Goal: Task Accomplishment & Management: Manage account settings

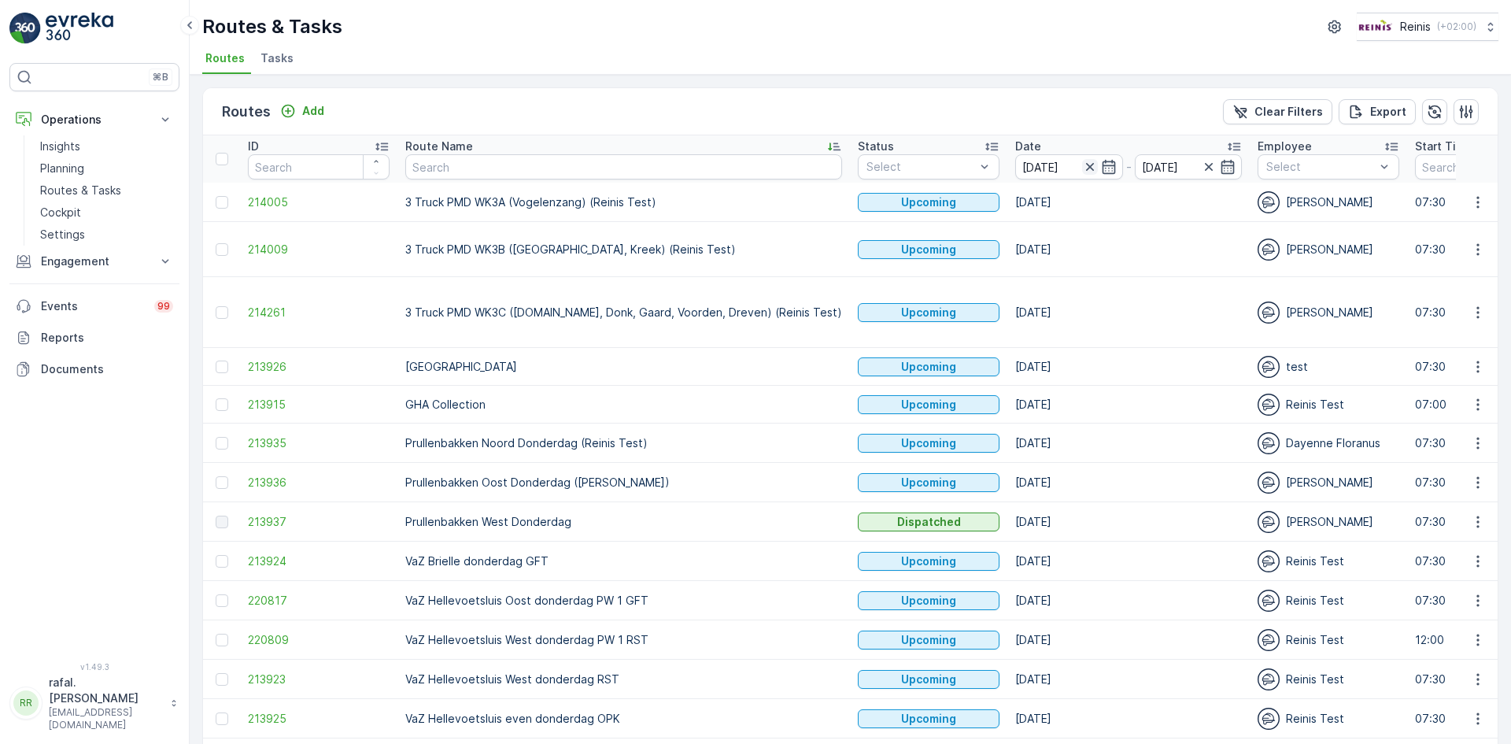
click at [1082, 161] on icon "button" at bounding box center [1090, 167] width 16 height 16
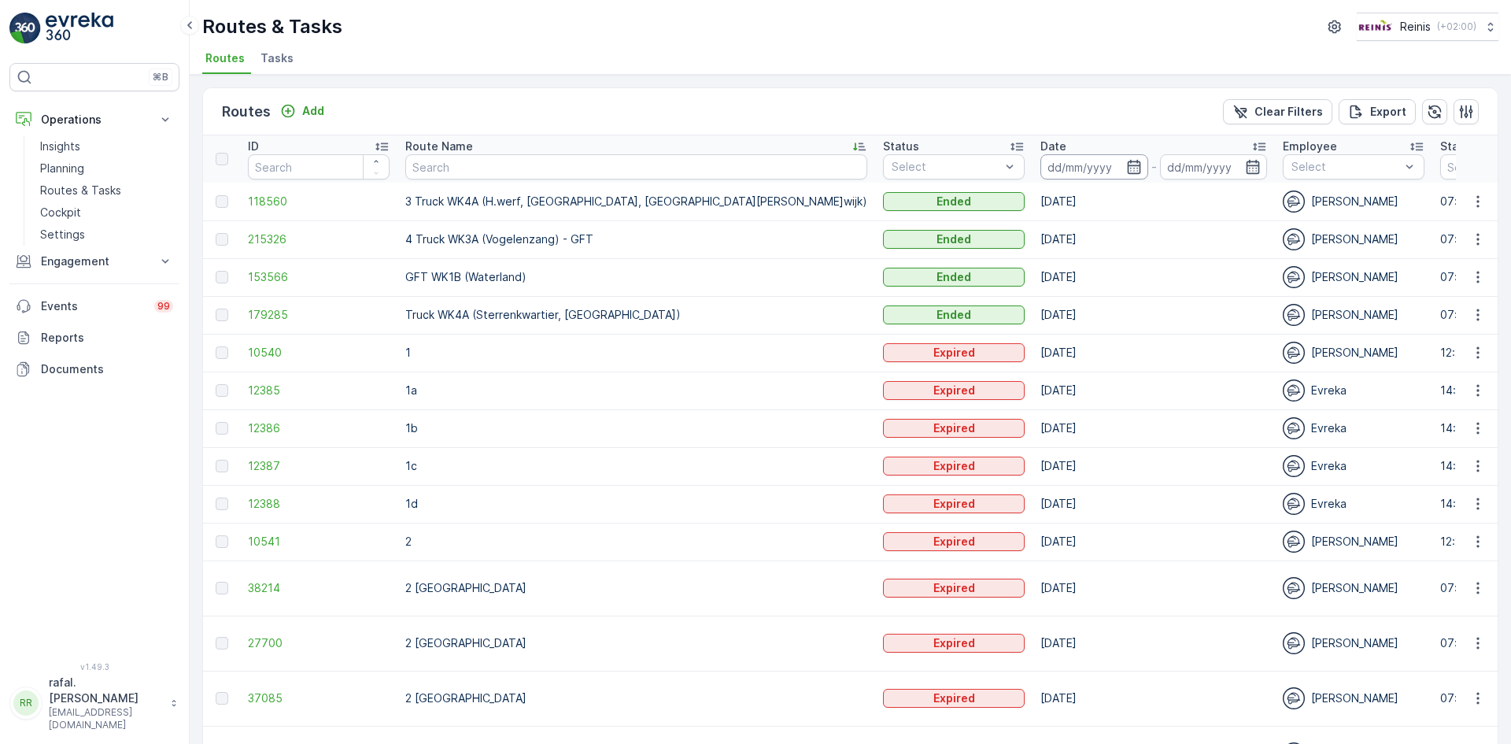
click at [1040, 171] on input at bounding box center [1094, 166] width 108 height 25
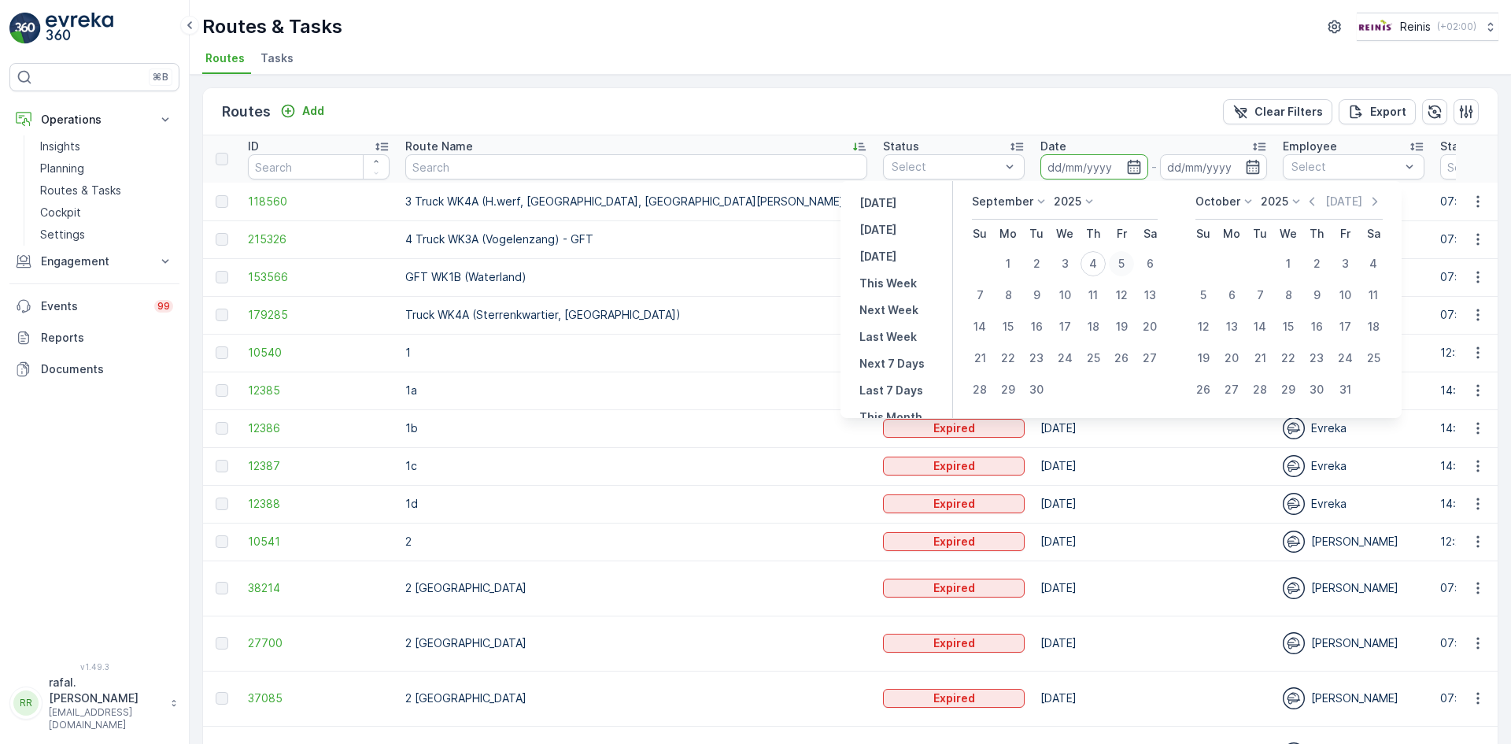
click at [1123, 257] on div "5" at bounding box center [1121, 263] width 25 height 25
type input "[DATE]"
click at [1123, 257] on div "5" at bounding box center [1121, 263] width 25 height 25
type input "[DATE]"
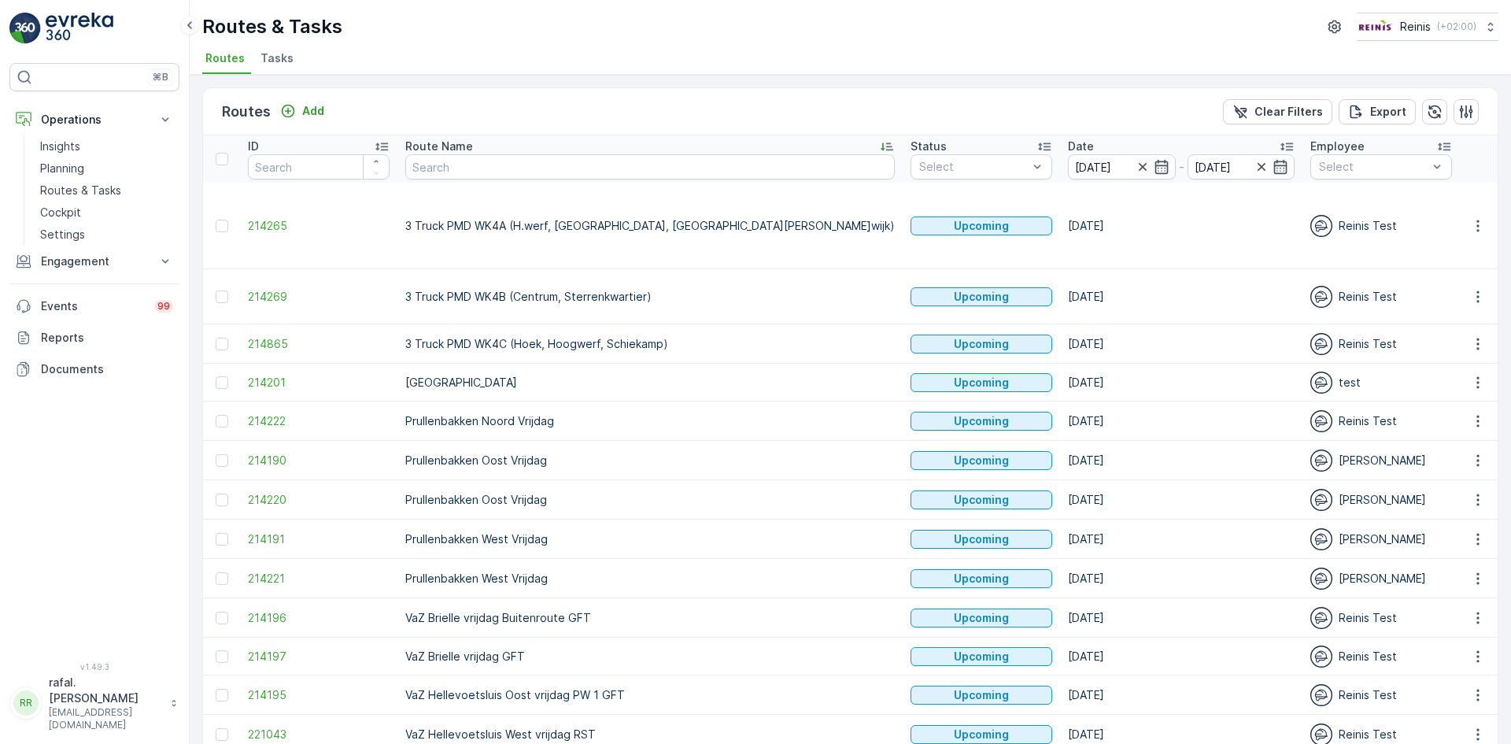
click at [879, 142] on icon at bounding box center [887, 147] width 16 height 16
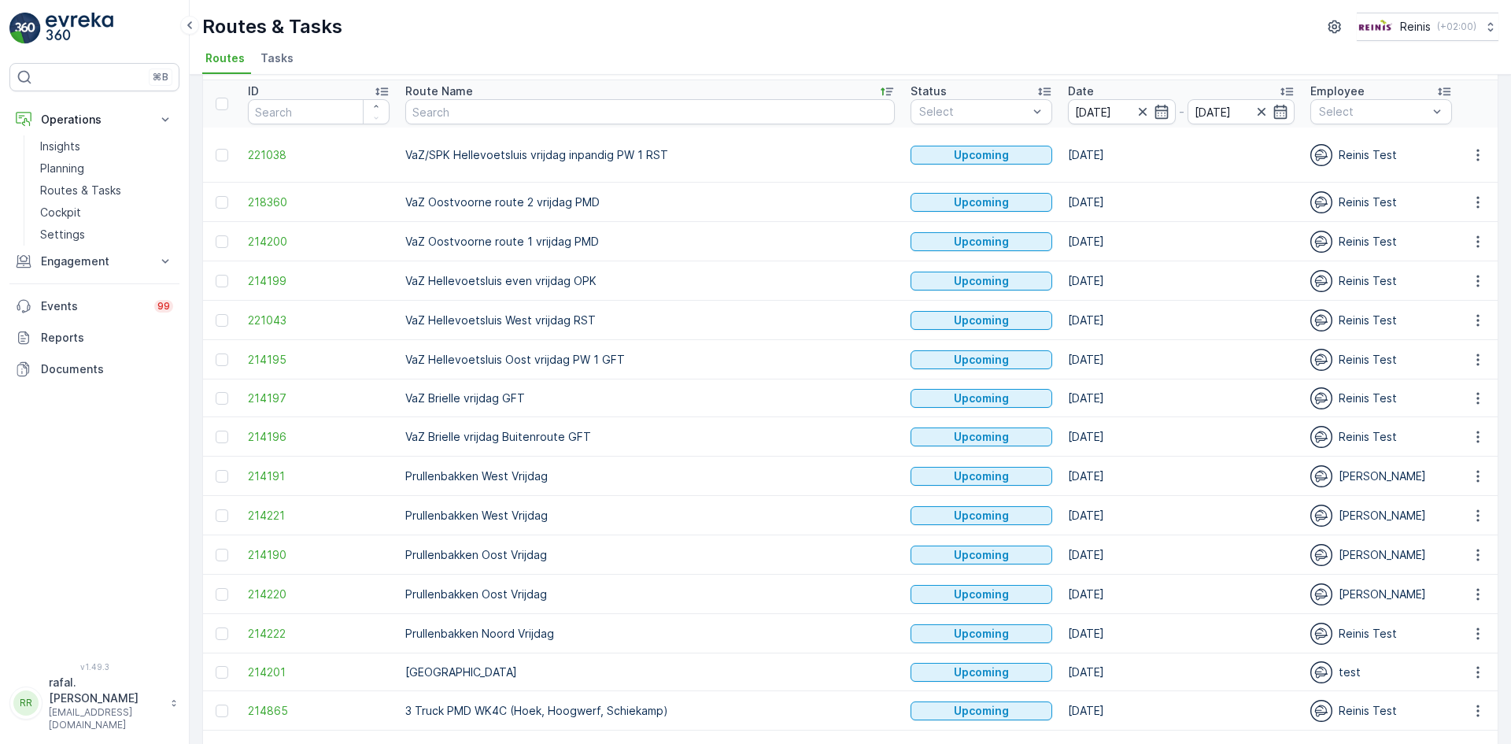
scroll to position [79, 0]
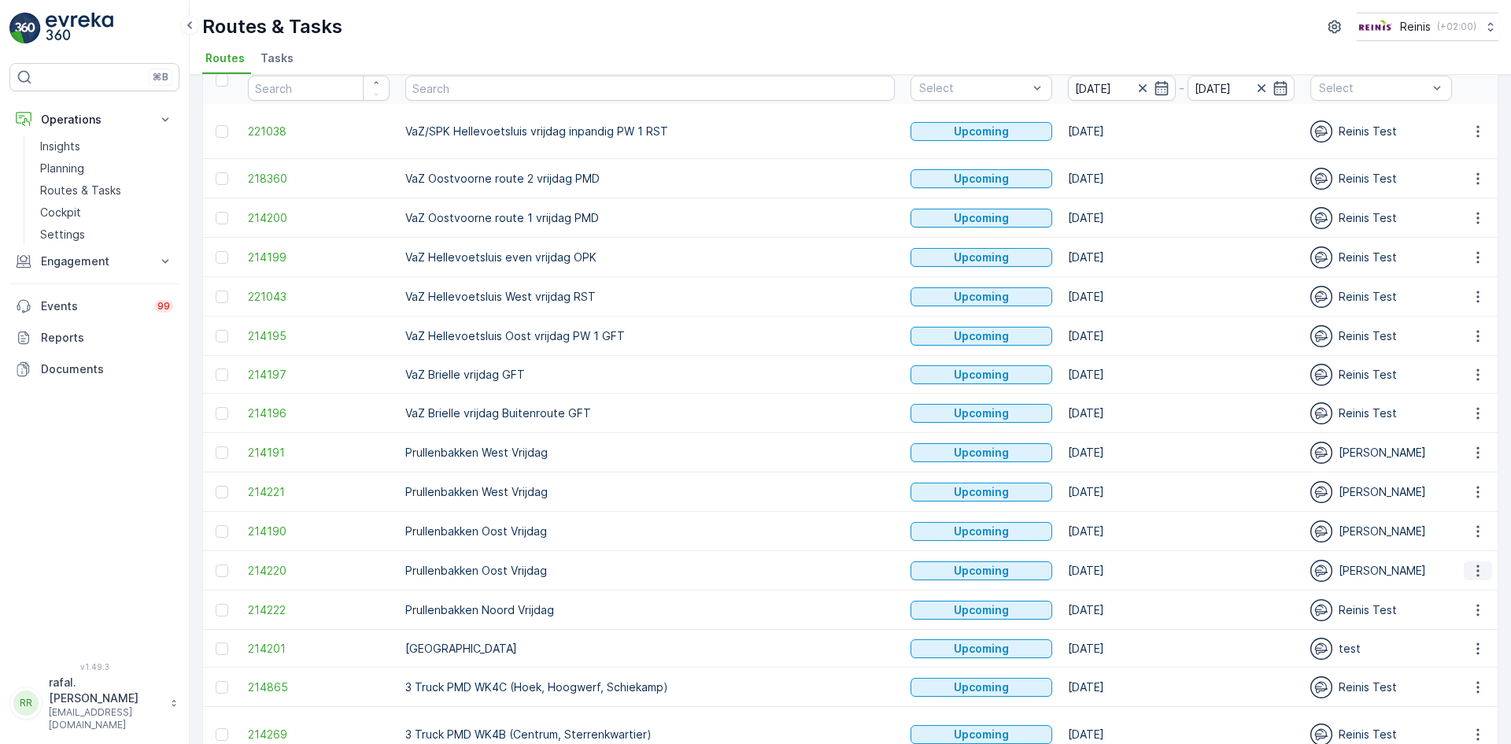
click at [1472, 567] on icon "button" at bounding box center [1478, 571] width 16 height 16
click at [1446, 678] on span "Change Assignee" at bounding box center [1441, 683] width 92 height 16
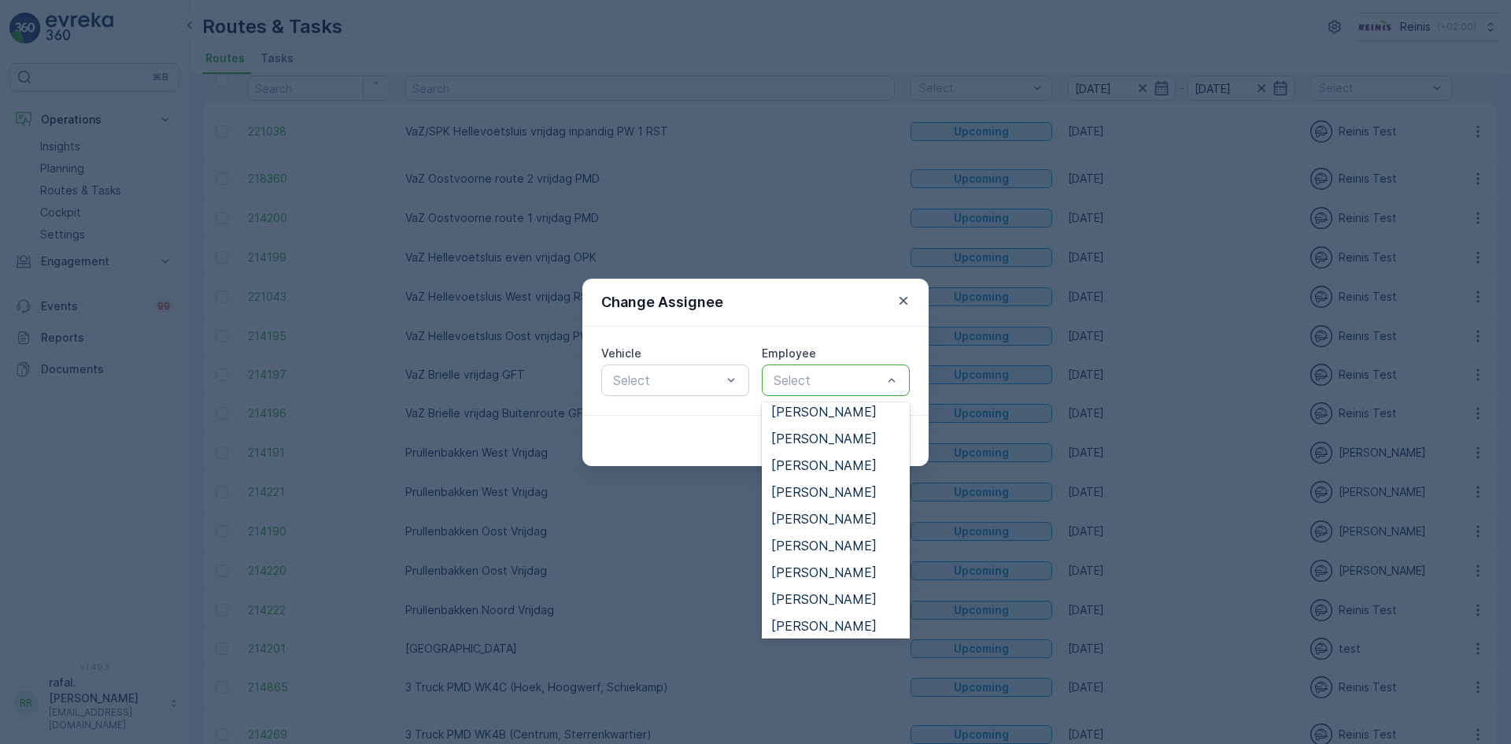
scroll to position [630, 0]
click at [830, 594] on span "[PERSON_NAME]" at bounding box center [823, 592] width 105 height 14
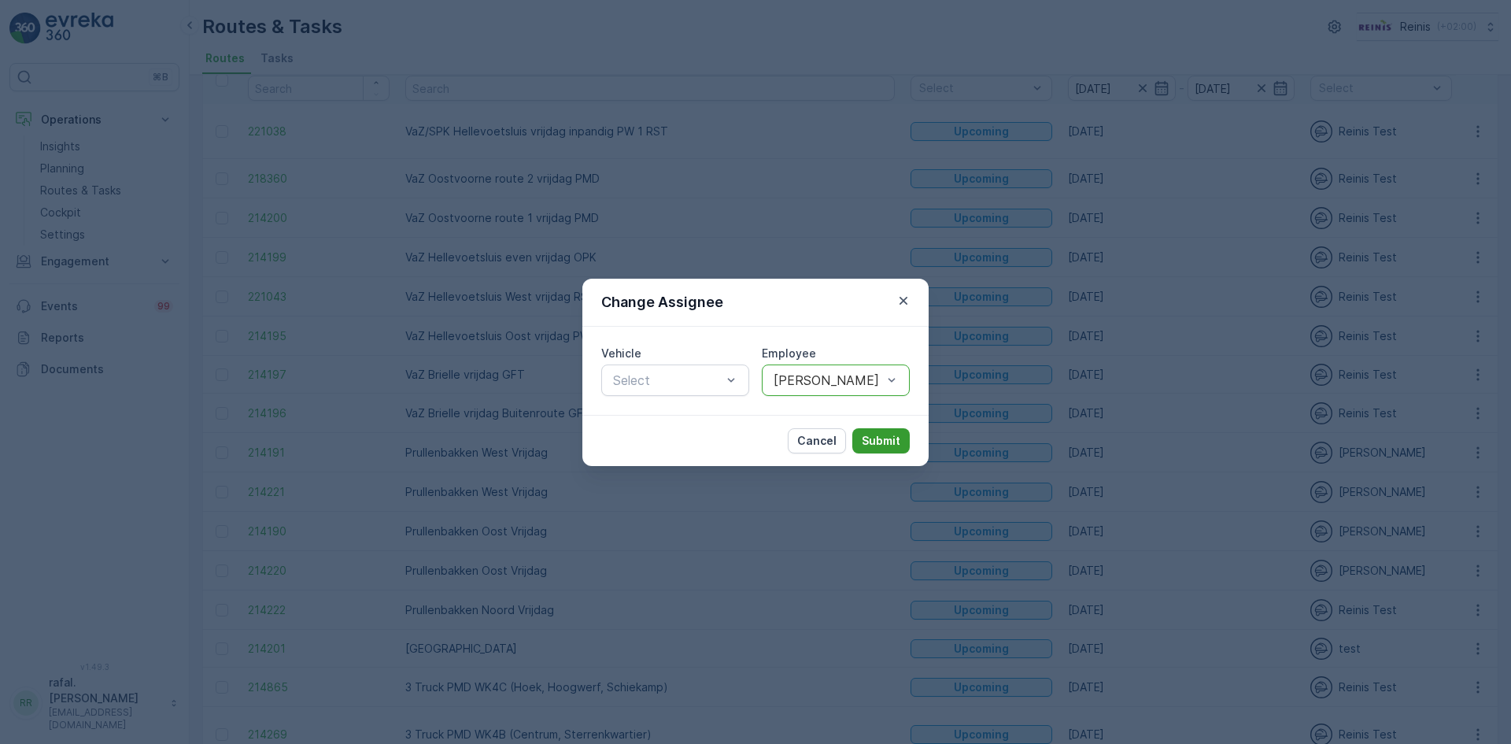
click at [893, 445] on p "Submit" at bounding box center [881, 441] width 39 height 16
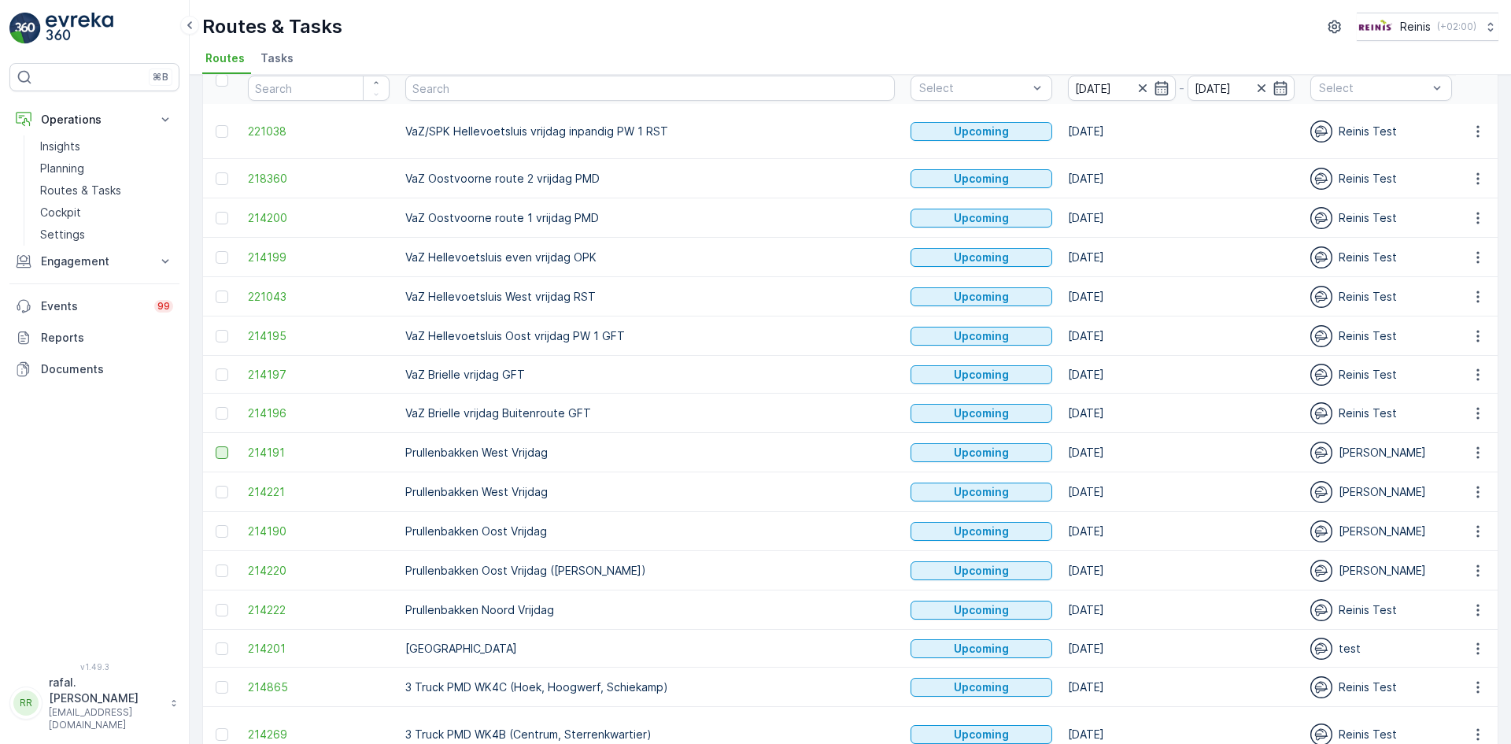
click at [222, 456] on div at bounding box center [222, 452] width 13 height 13
click at [216, 446] on input "checkbox" at bounding box center [216, 446] width 0 height 0
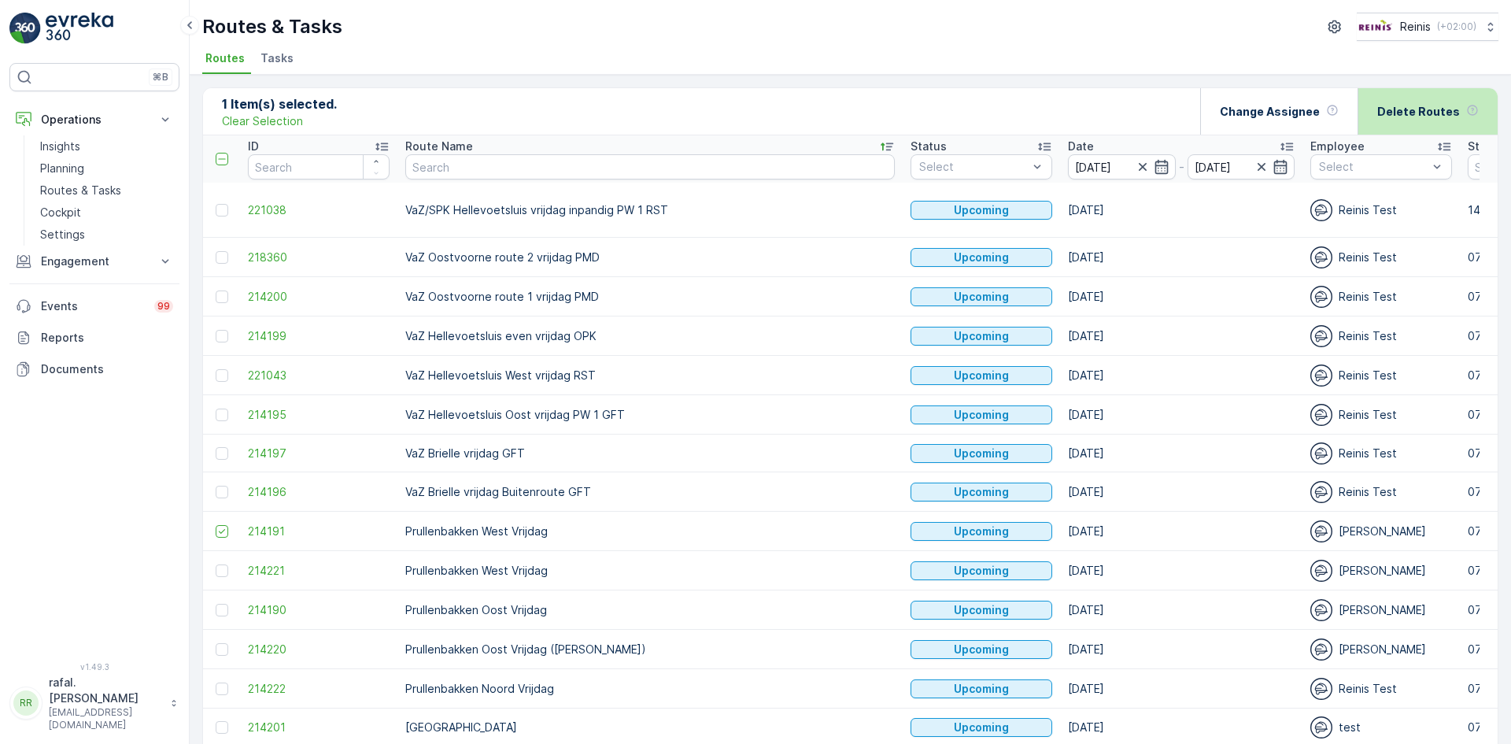
click at [1406, 116] on div "Delete Routes" at bounding box center [1428, 111] width 102 height 46
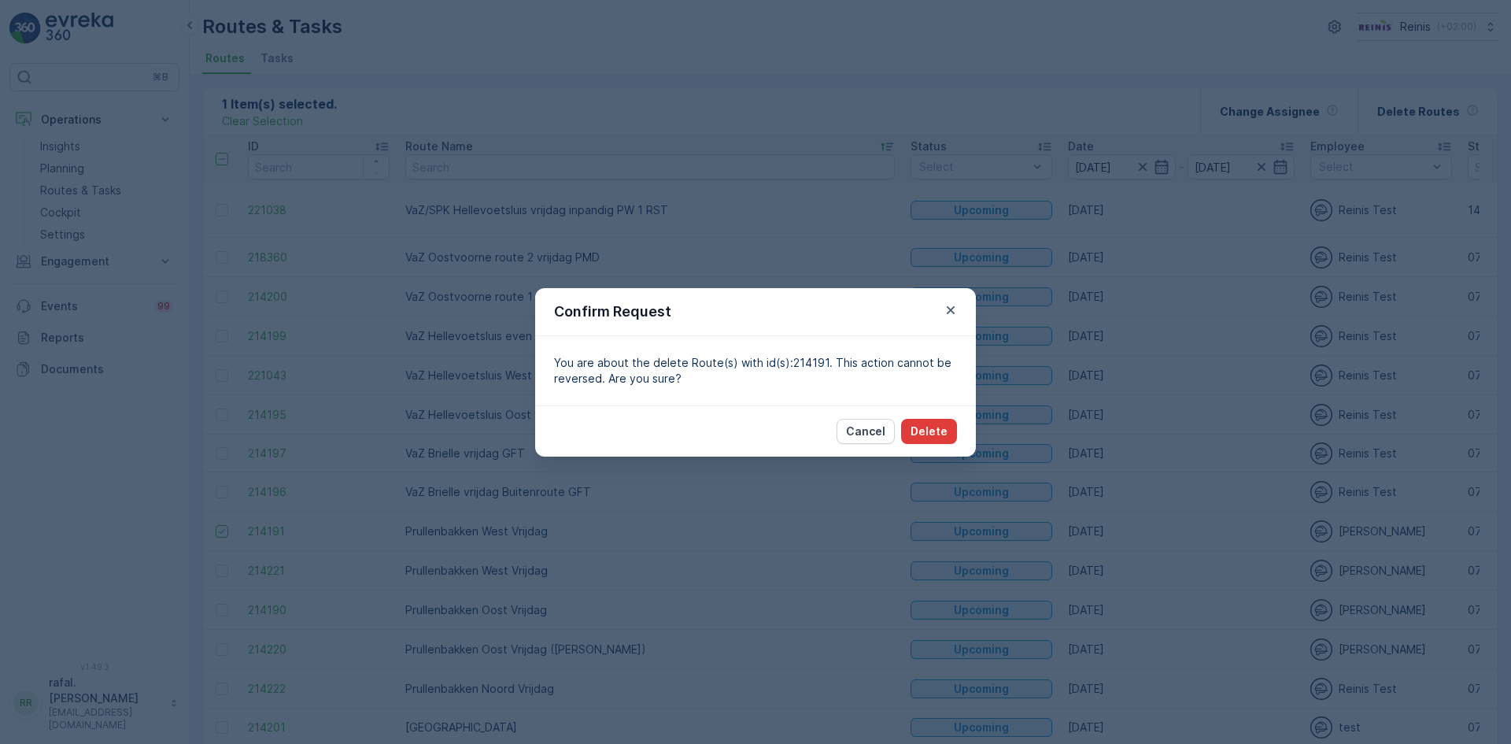
click at [946, 431] on p "Delete" at bounding box center [929, 431] width 37 height 16
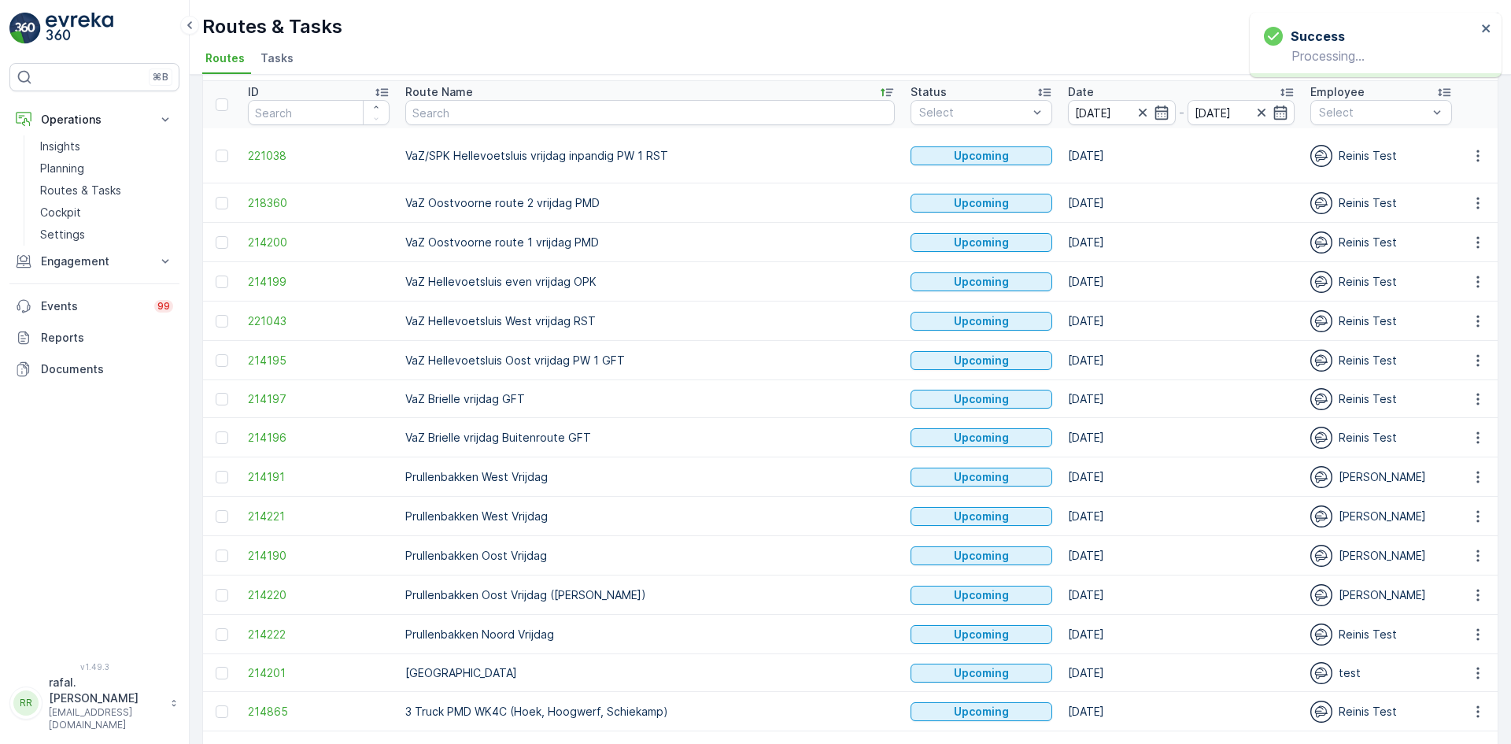
scroll to position [79, 0]
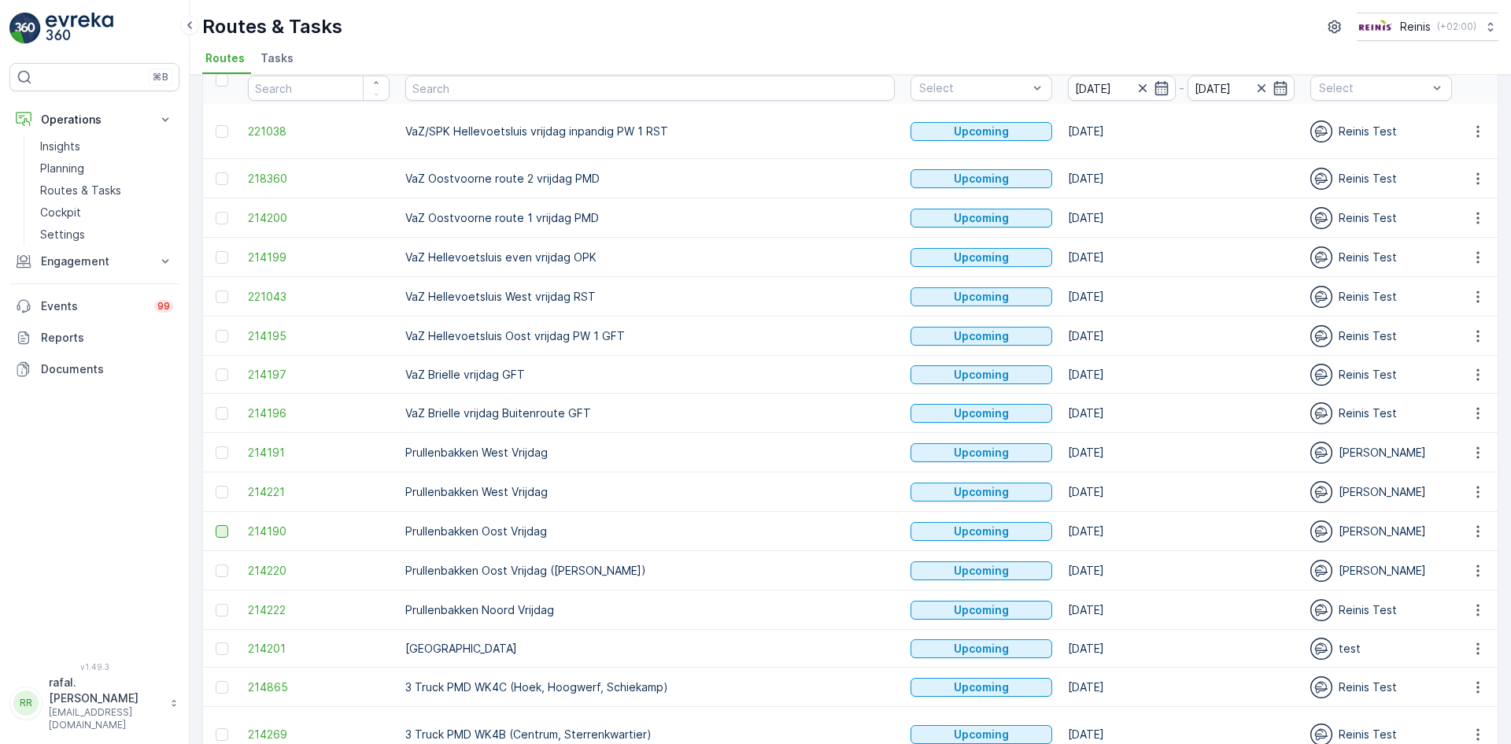
click at [221, 534] on div at bounding box center [222, 531] width 13 height 13
click at [216, 525] on input "checkbox" at bounding box center [216, 525] width 0 height 0
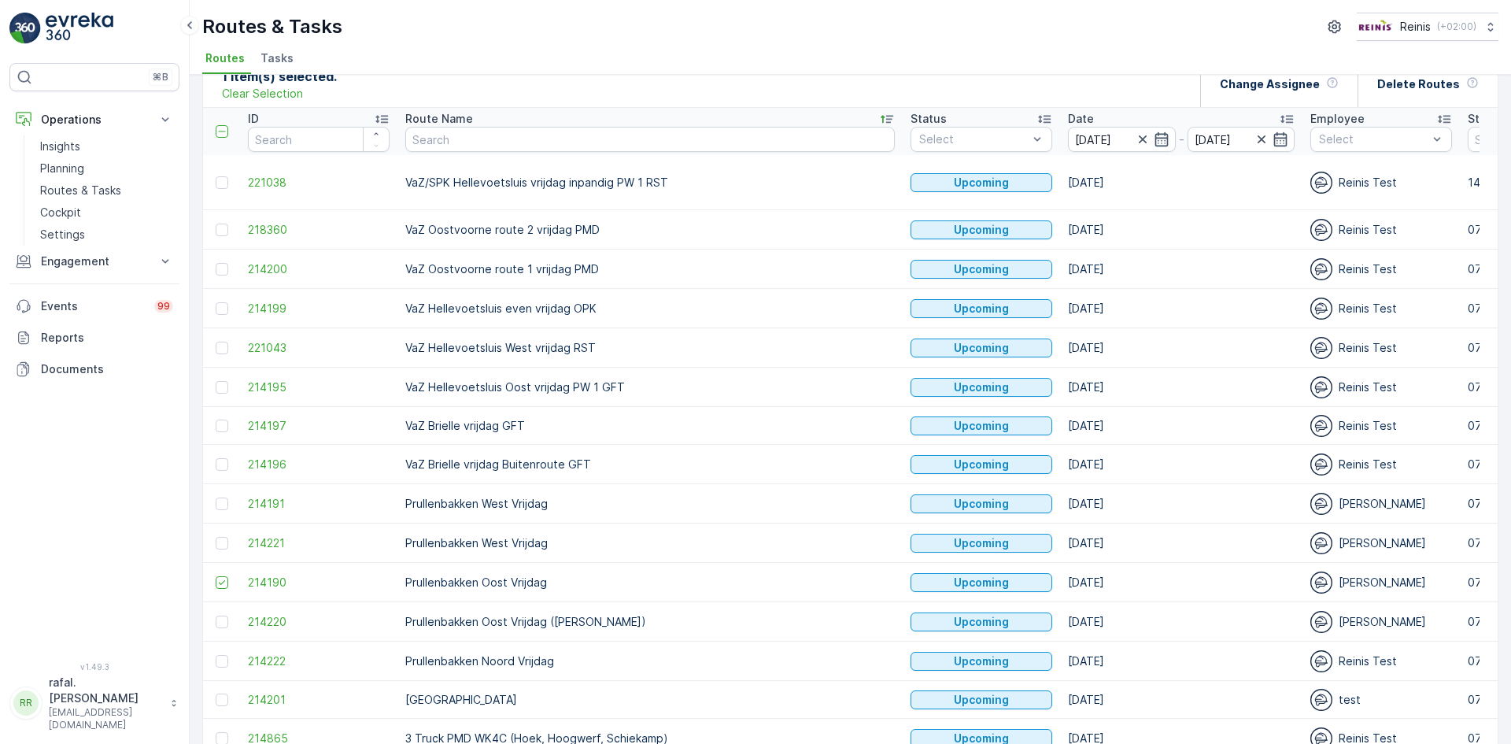
scroll to position [0, 0]
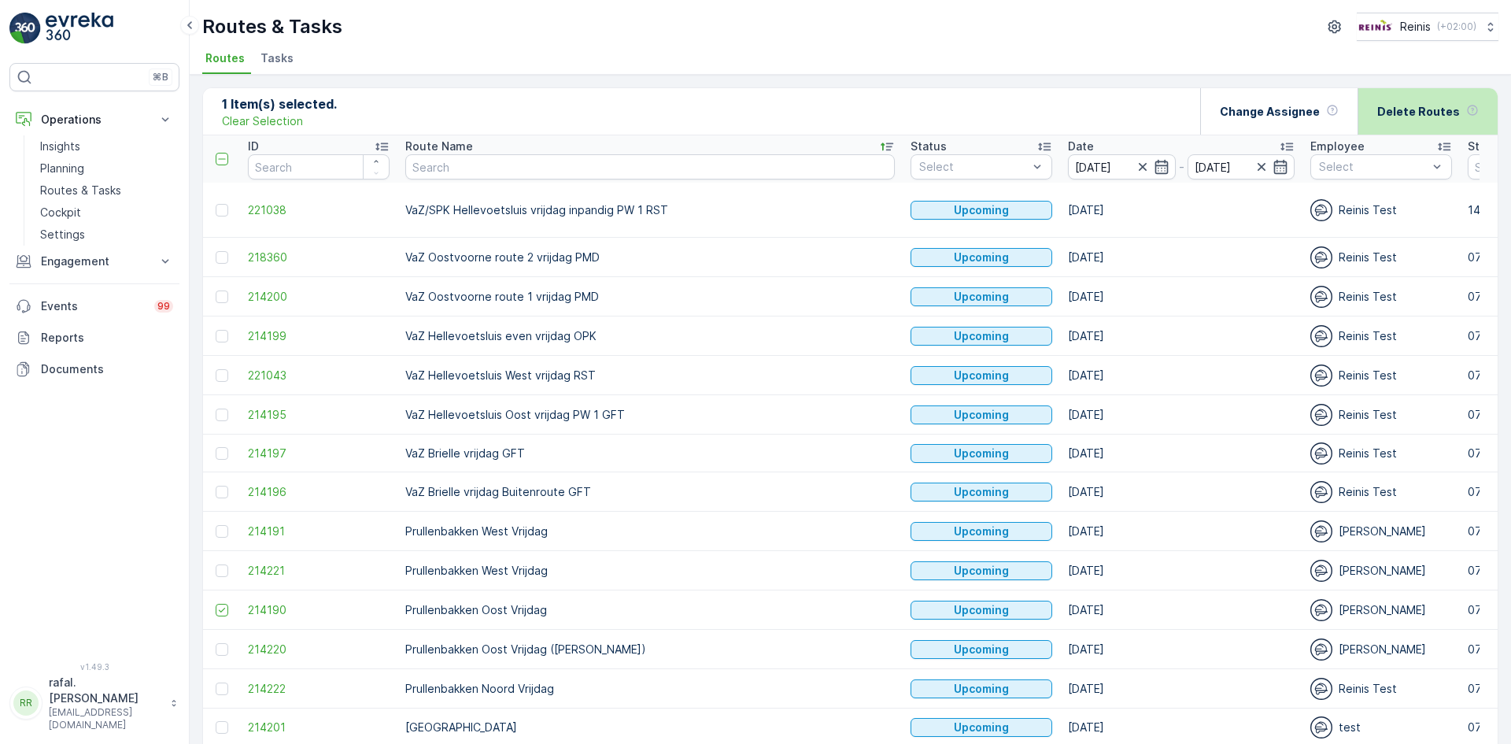
click at [1413, 116] on p "Delete Routes" at bounding box center [1418, 112] width 83 height 16
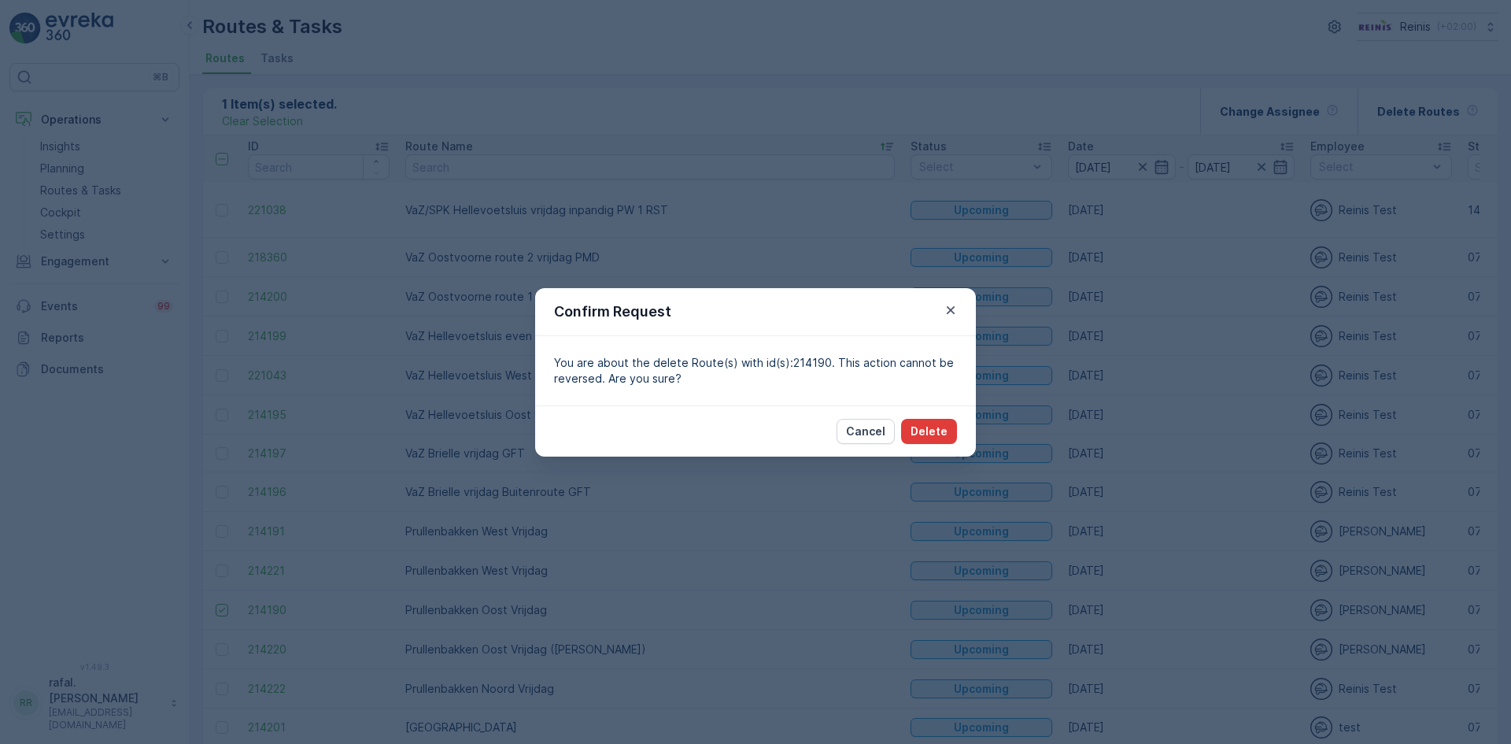
click at [930, 426] on p "Delete" at bounding box center [929, 431] width 37 height 16
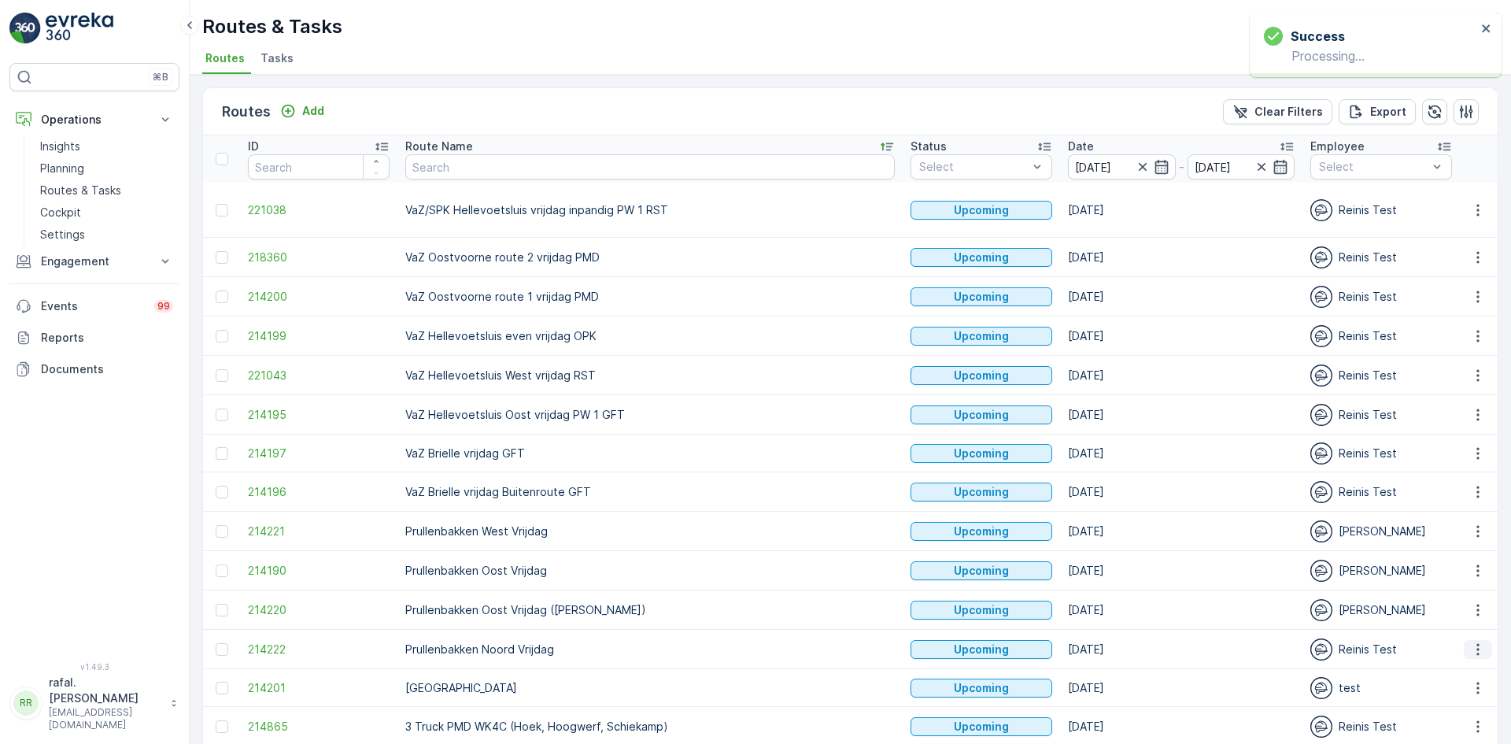
click at [1472, 647] on icon "button" at bounding box center [1478, 649] width 16 height 16
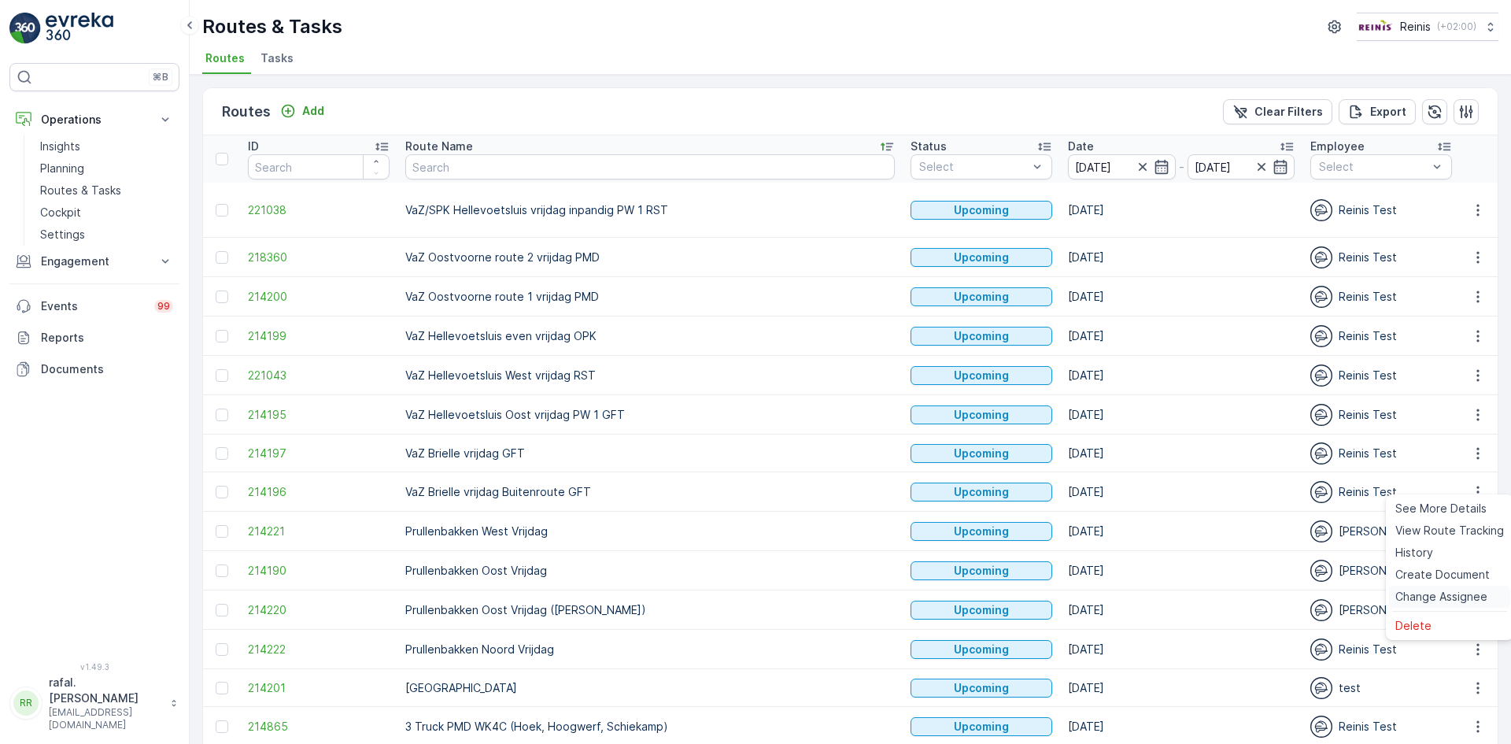
click at [1473, 596] on span "Change Assignee" at bounding box center [1441, 597] width 92 height 16
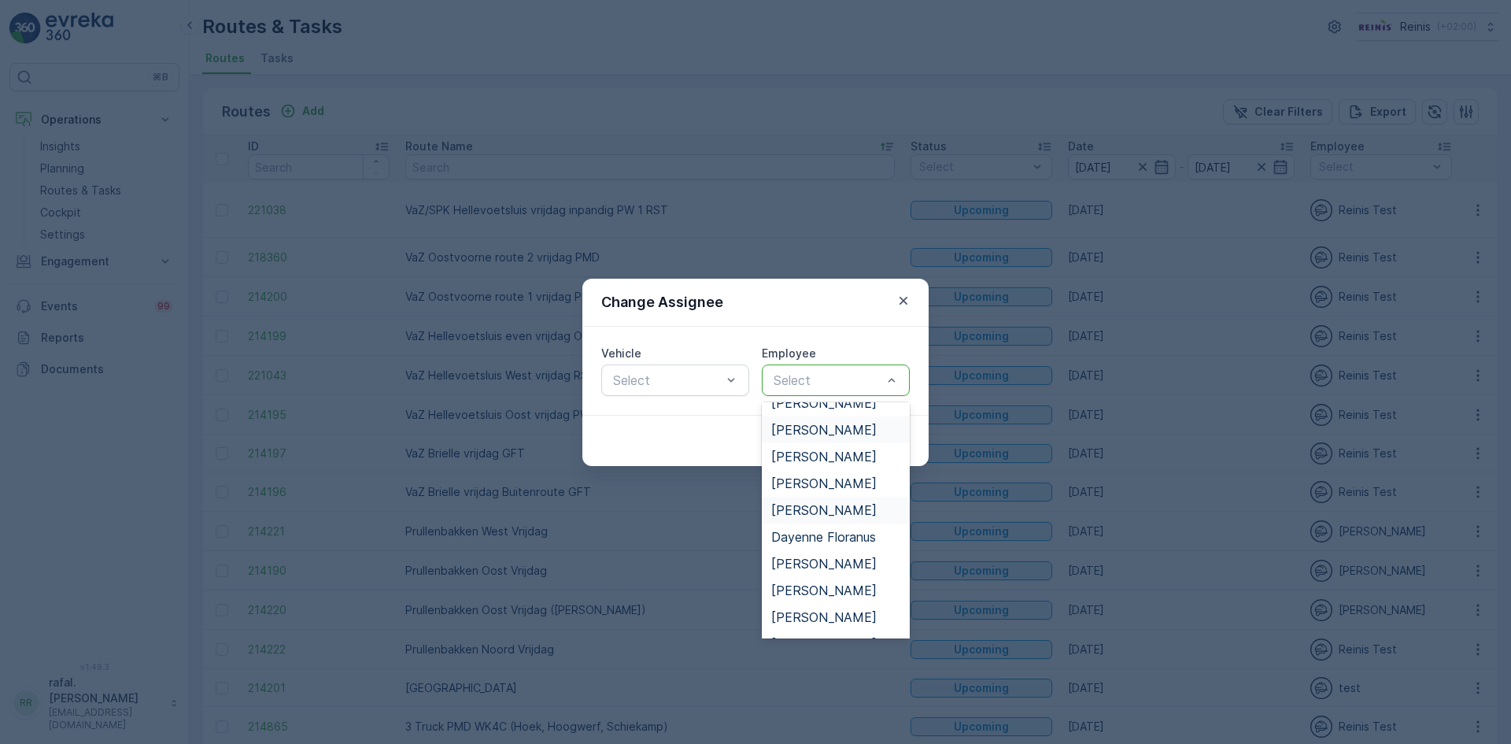
scroll to position [157, 0]
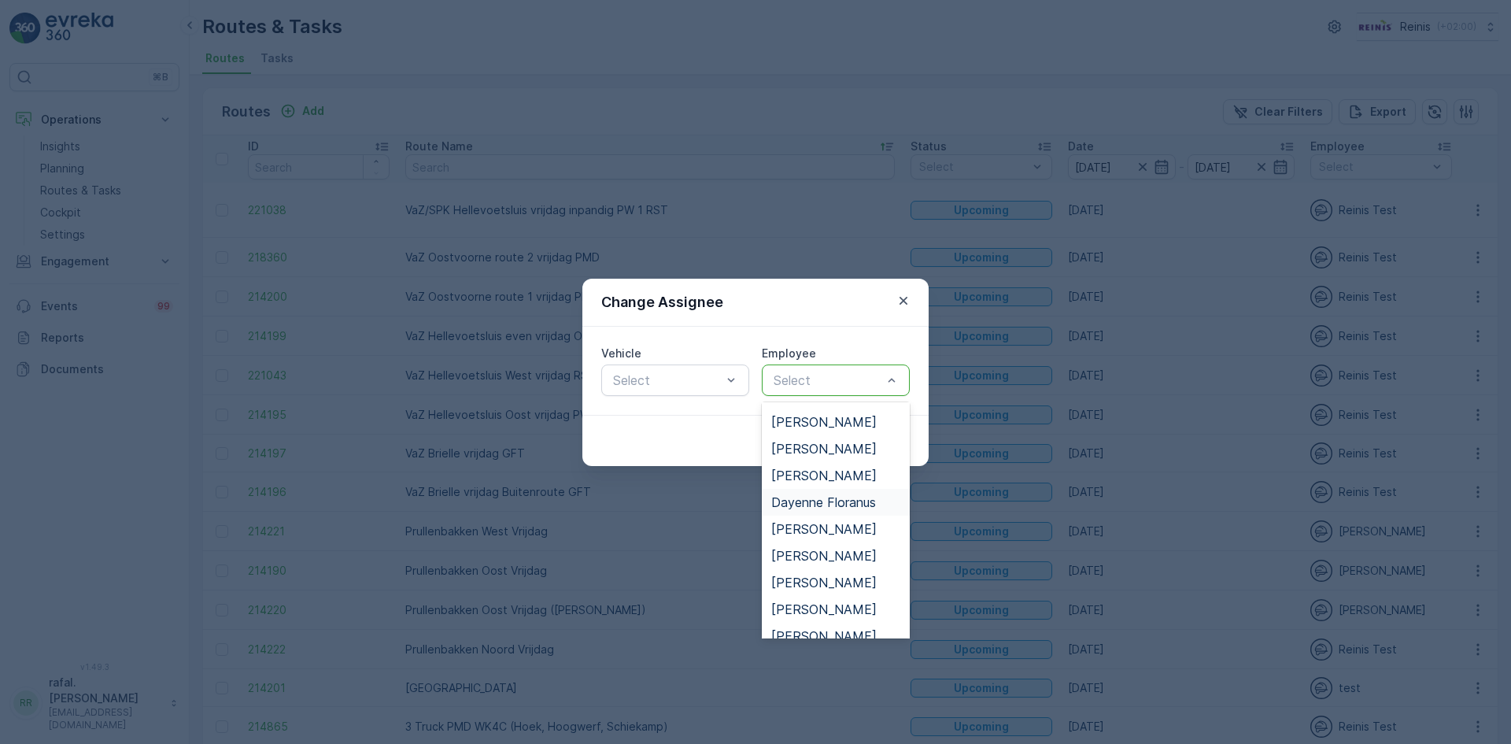
click at [818, 500] on span "Dayenne Floranus" at bounding box center [823, 502] width 105 height 14
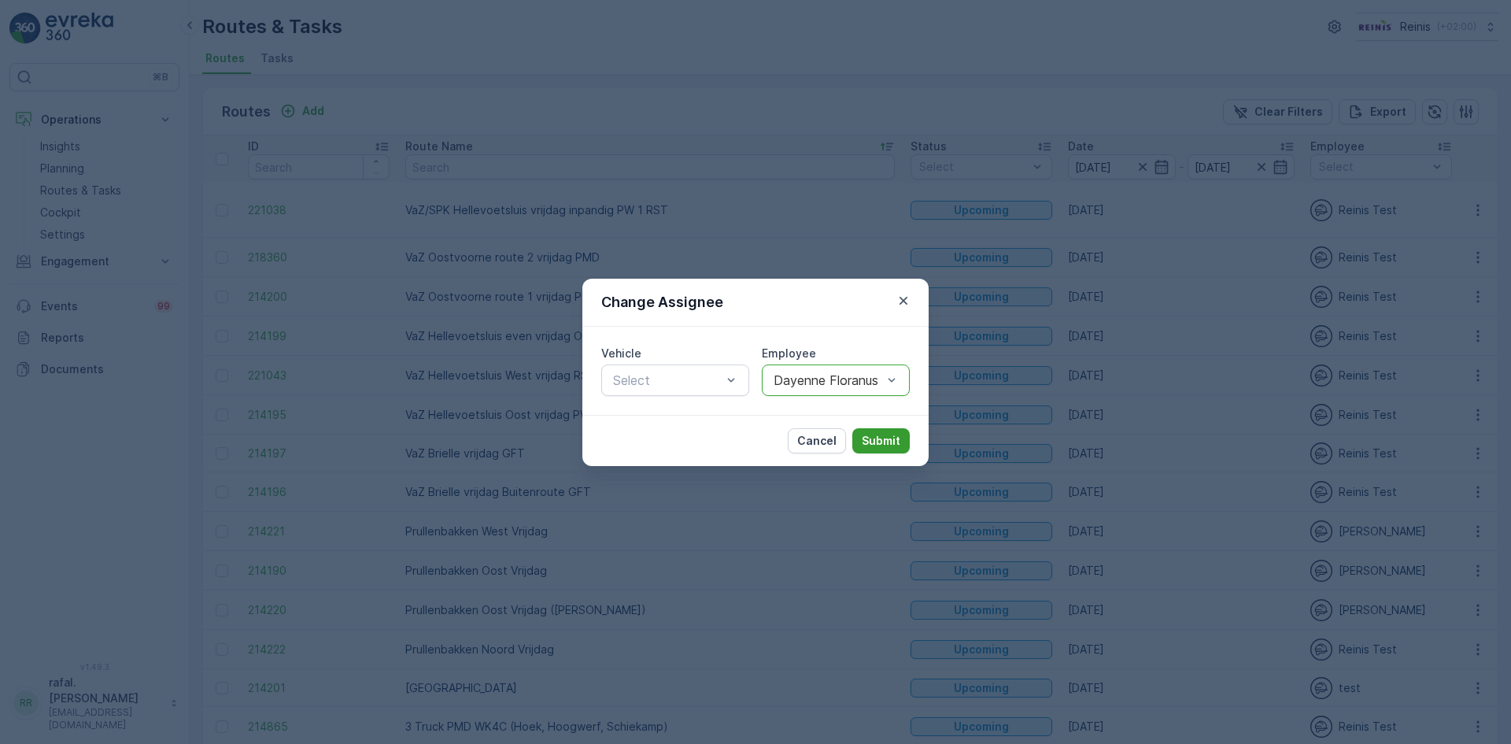
click at [868, 435] on p "Submit" at bounding box center [881, 441] width 39 height 16
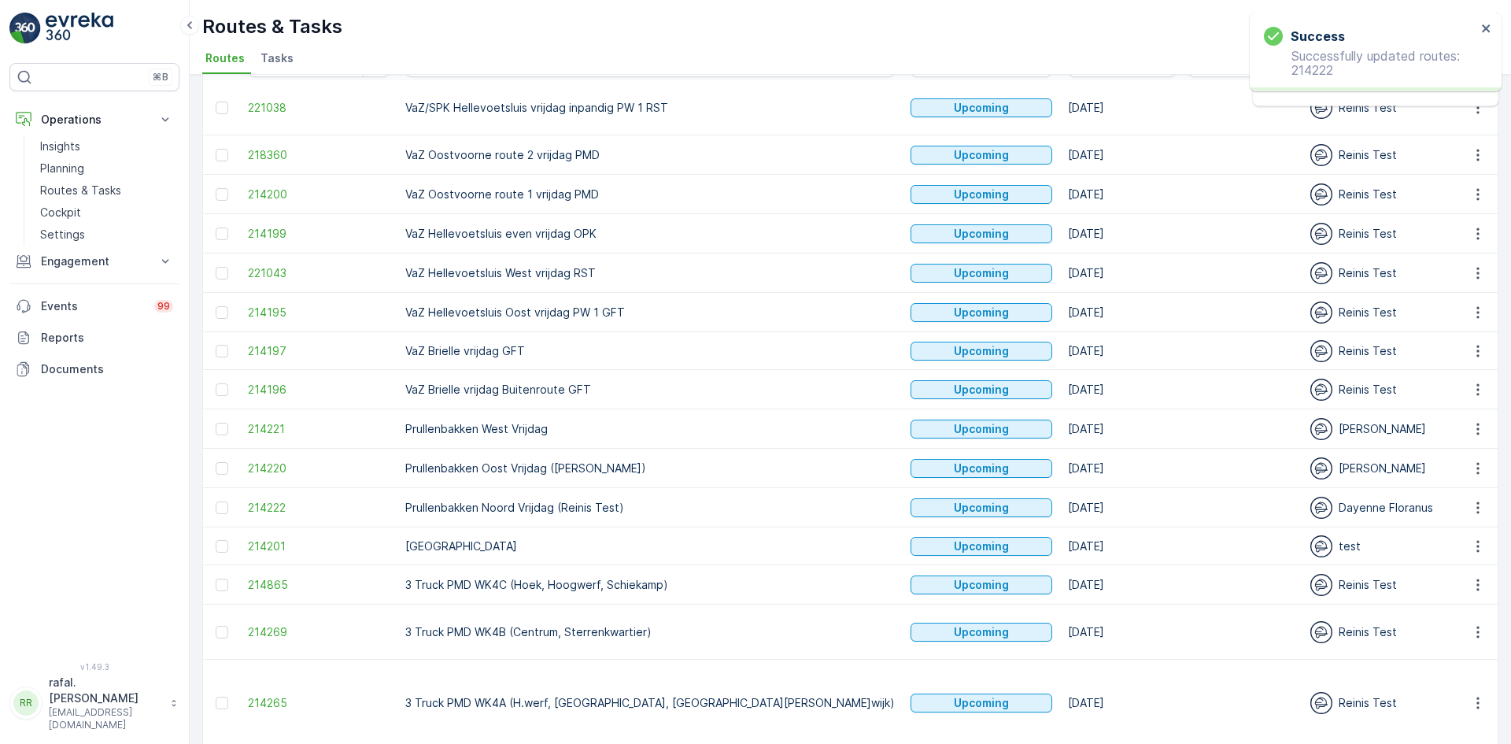
scroll to position [139, 0]
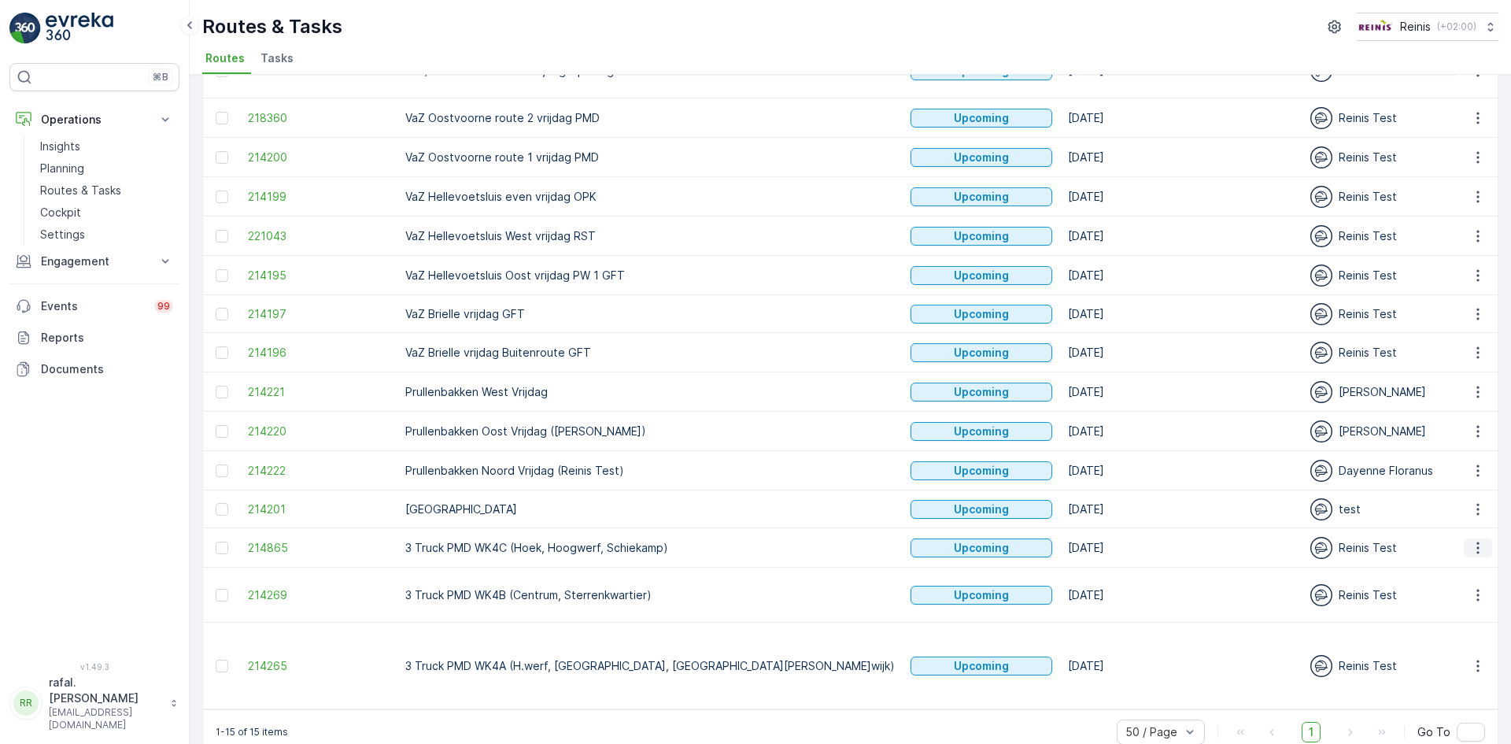
click at [1477, 548] on icon "button" at bounding box center [1478, 548] width 2 height 12
click at [1459, 657] on span "Change Assignee" at bounding box center [1441, 660] width 92 height 16
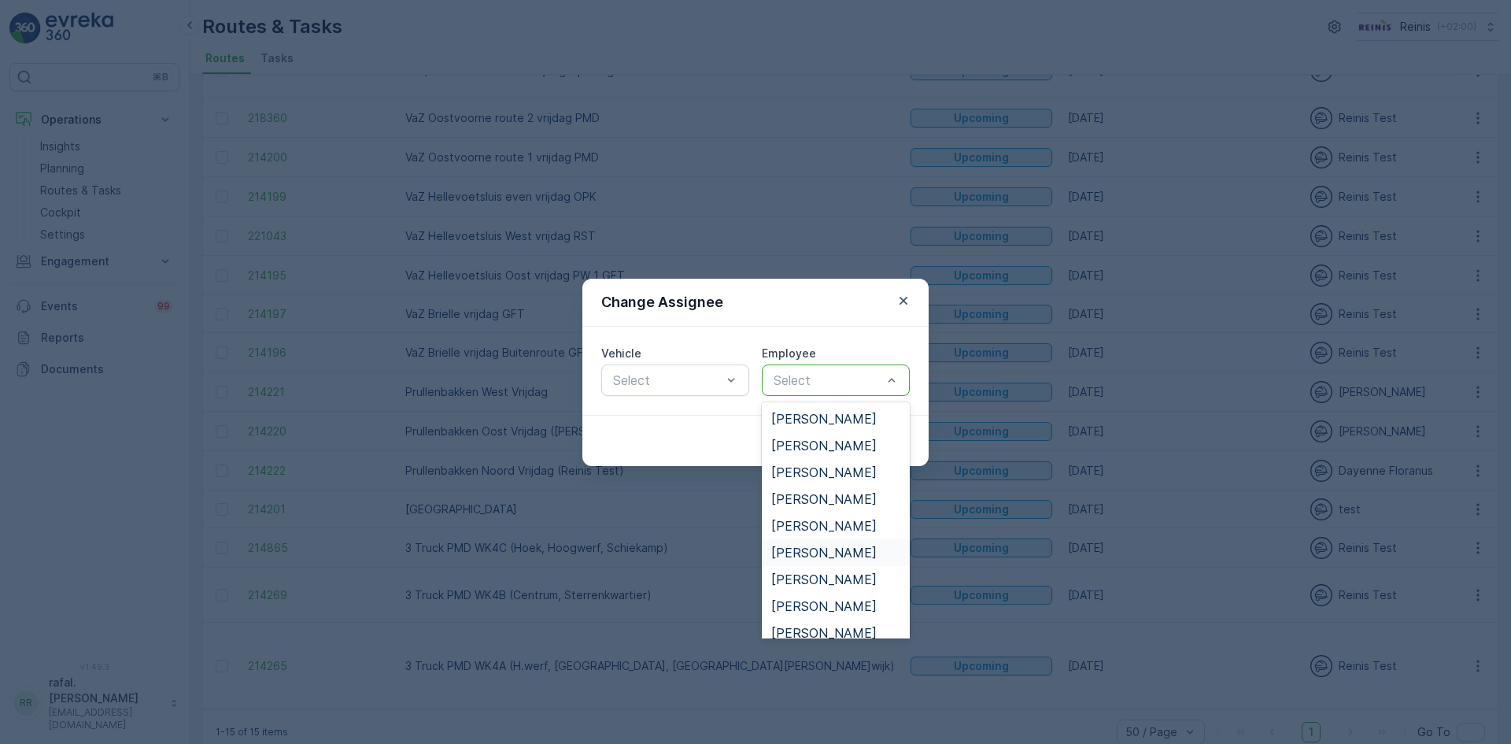
click at [806, 549] on span "[PERSON_NAME]" at bounding box center [823, 552] width 105 height 14
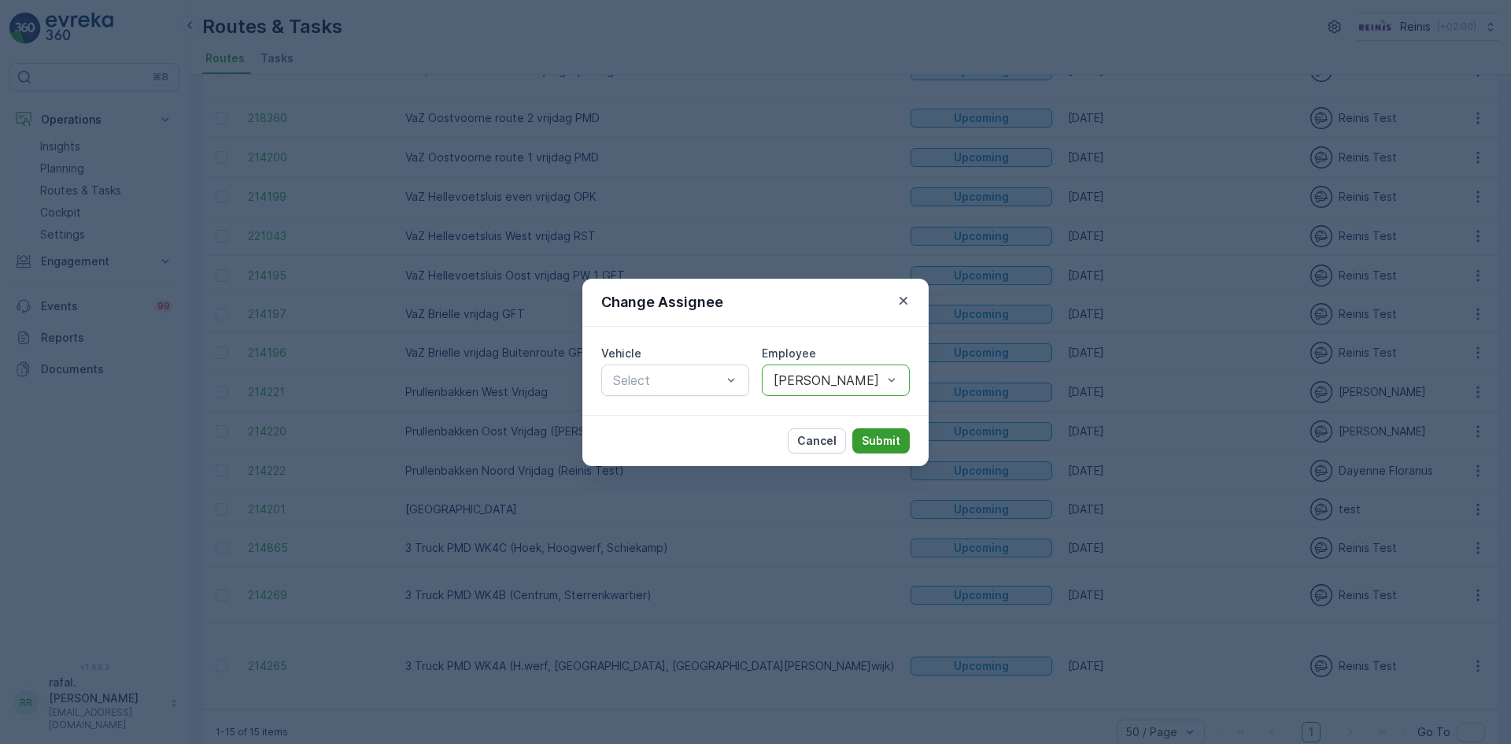
click at [885, 436] on p "Submit" at bounding box center [881, 441] width 39 height 16
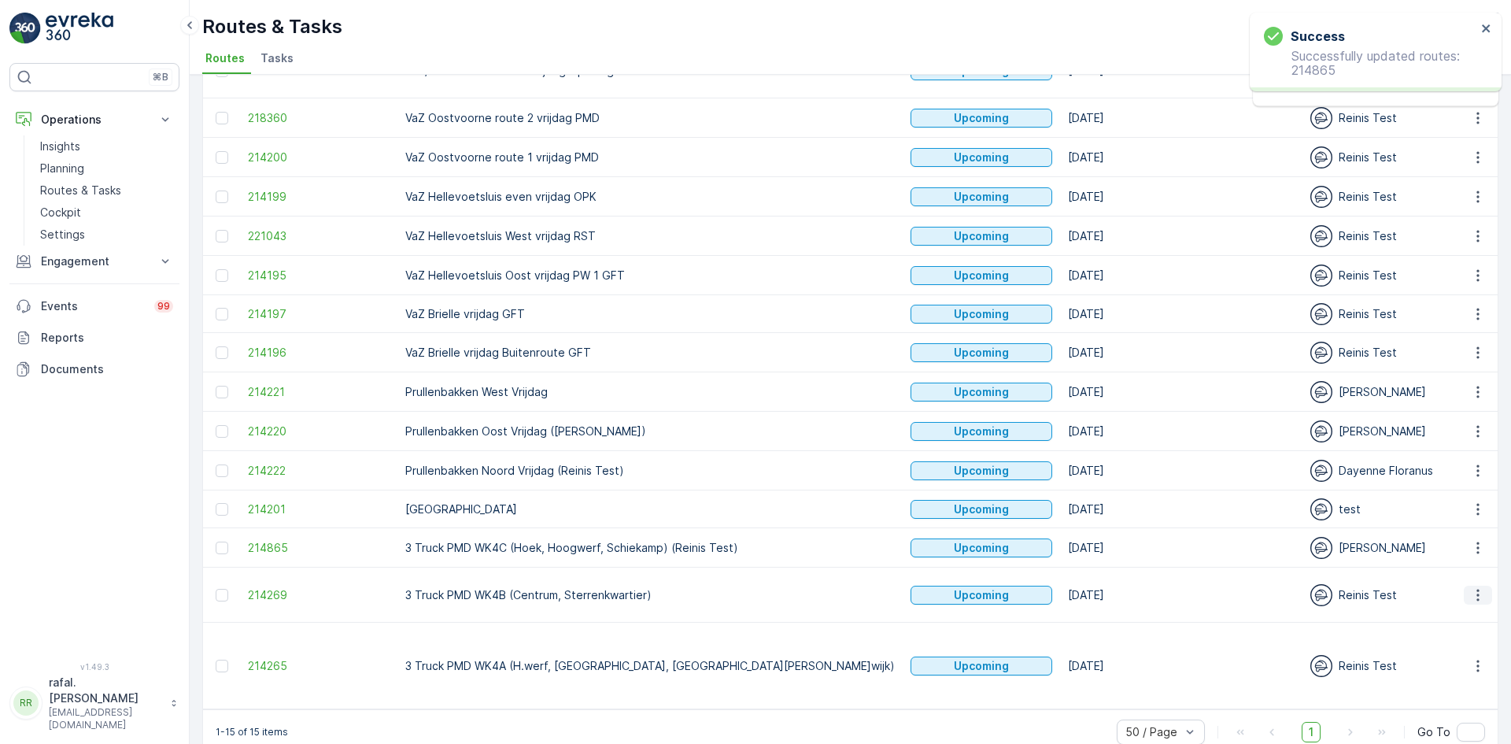
click at [1473, 593] on icon "button" at bounding box center [1478, 595] width 16 height 16
click at [1454, 542] on span "Change Assignee" at bounding box center [1441, 542] width 92 height 16
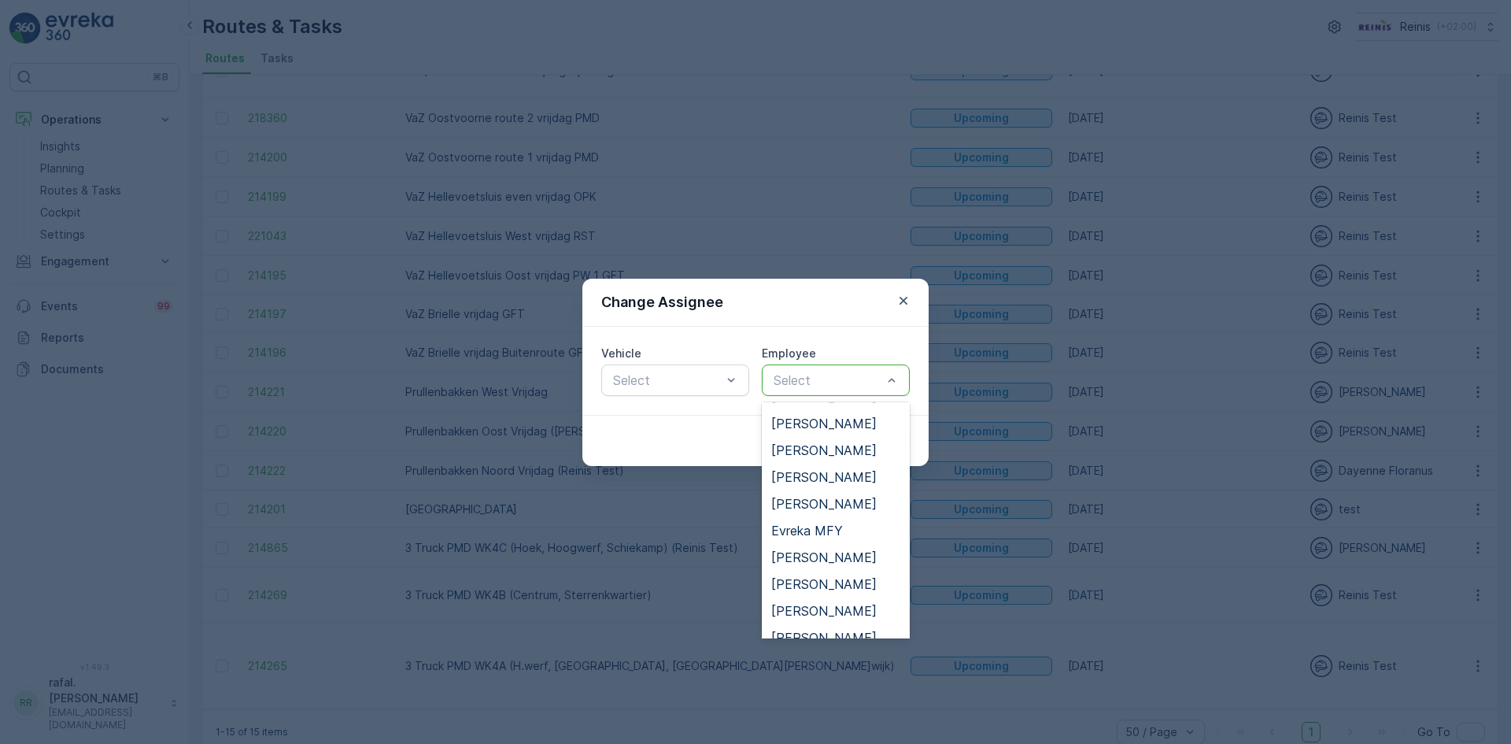
scroll to position [157, 0]
click at [827, 526] on span "[PERSON_NAME]" at bounding box center [823, 529] width 105 height 14
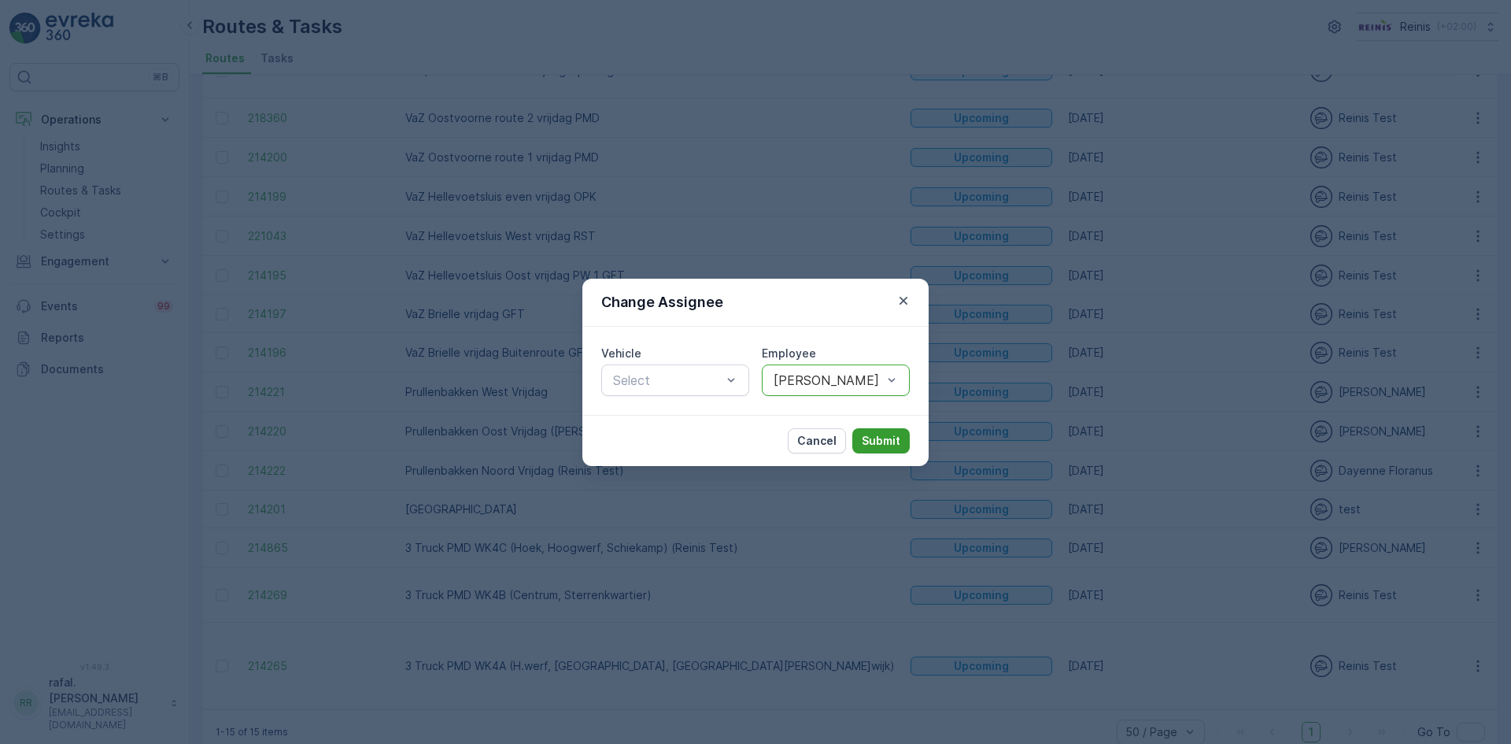
click at [870, 431] on button "Submit" at bounding box center [880, 440] width 57 height 25
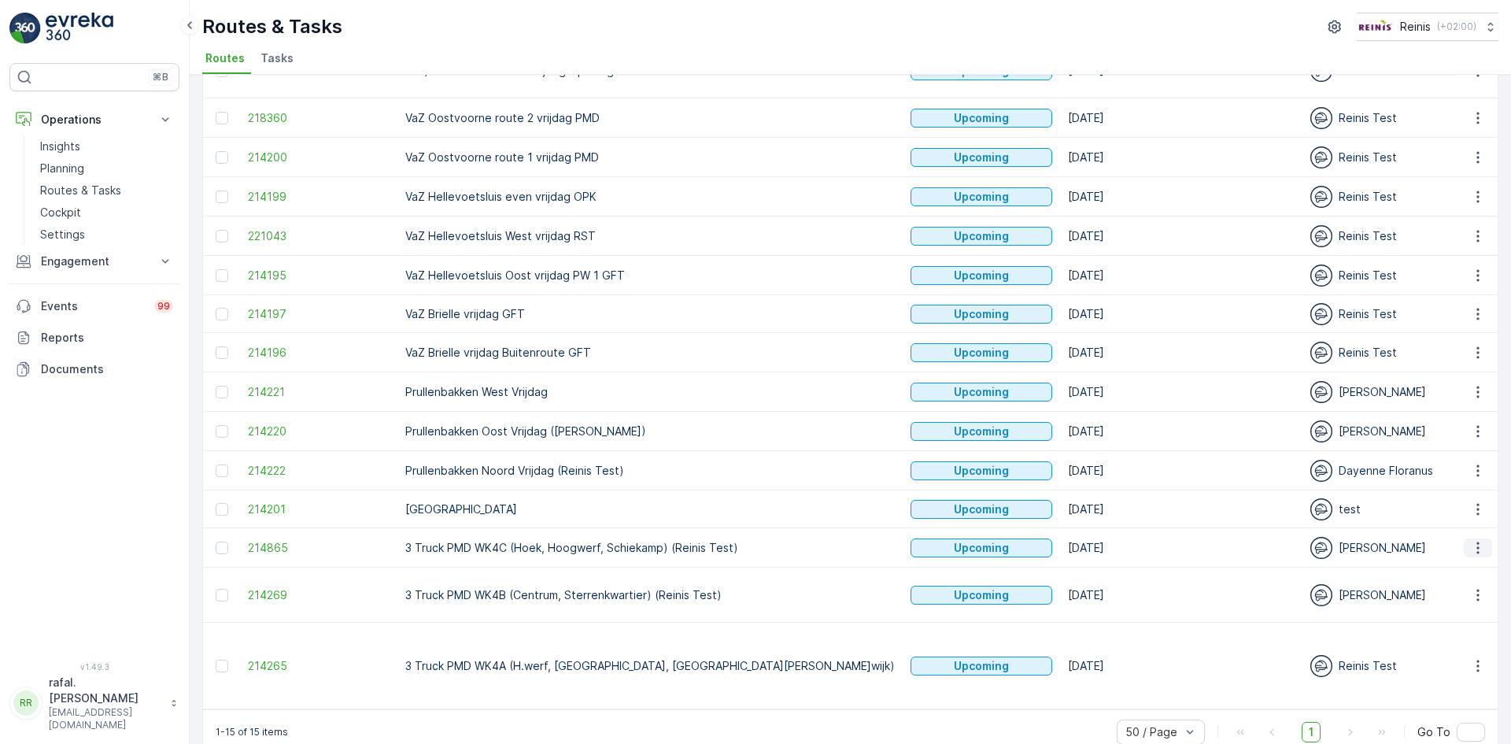
click at [1480, 545] on icon "button" at bounding box center [1478, 548] width 16 height 16
click at [1457, 654] on span "Change Assignee" at bounding box center [1441, 660] width 92 height 16
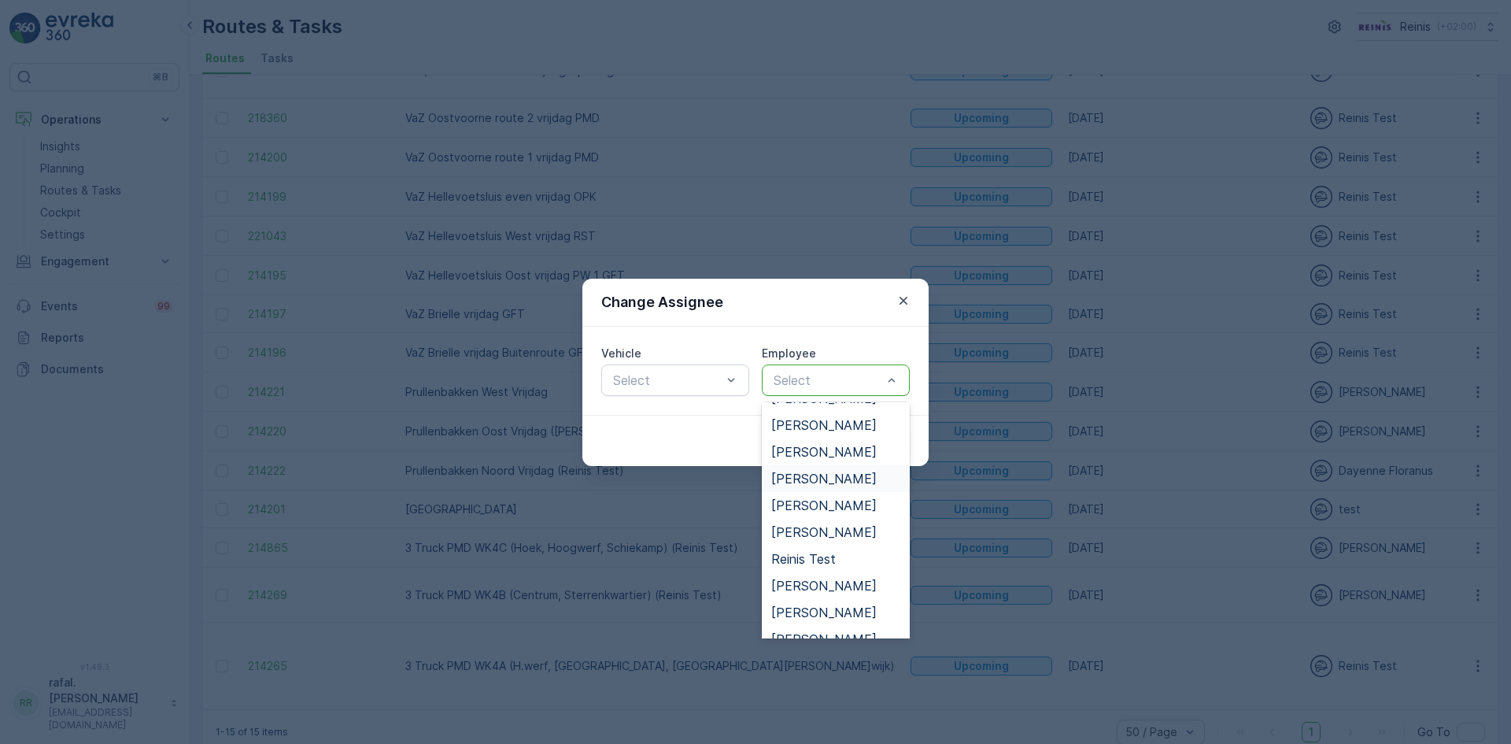
scroll to position [400, 0]
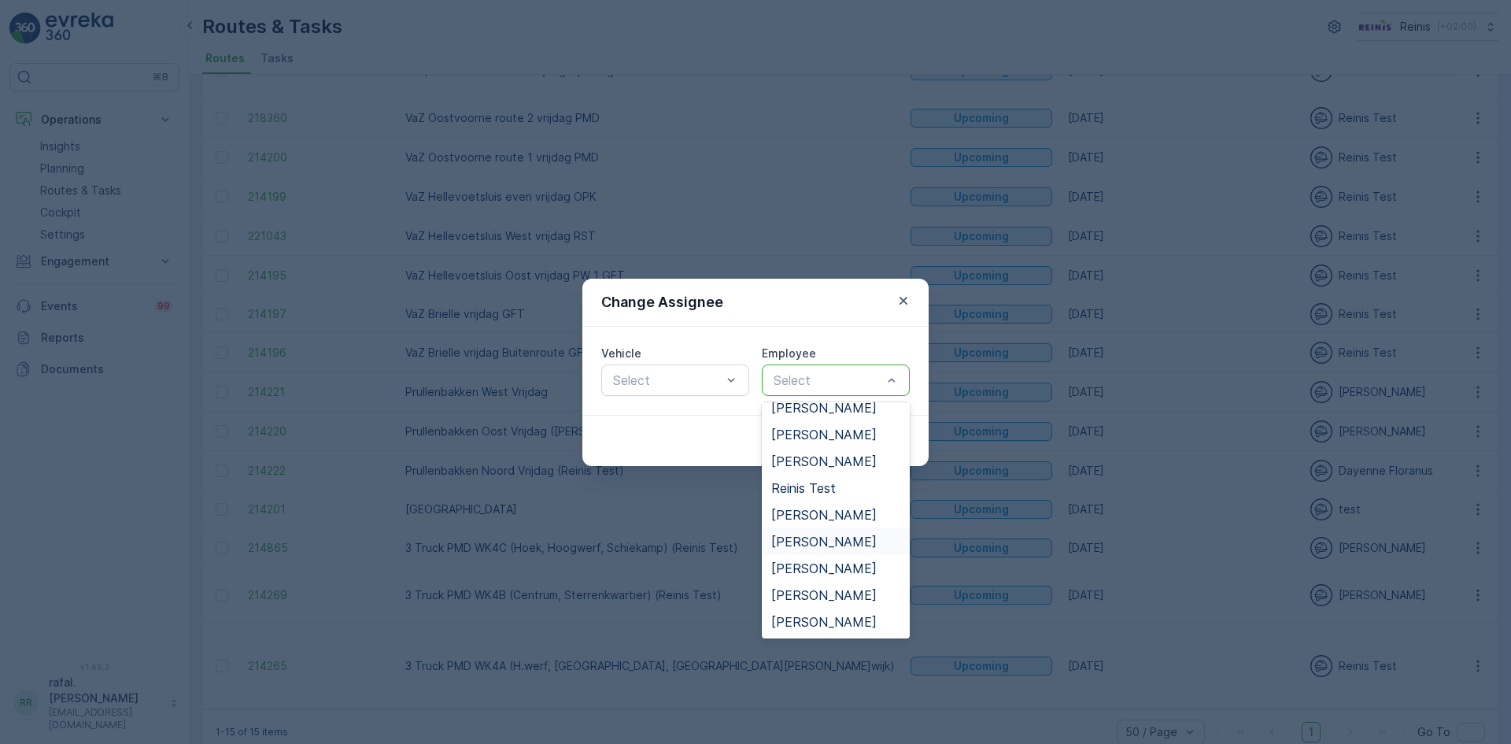
click at [819, 534] on span "[PERSON_NAME]" at bounding box center [823, 541] width 105 height 14
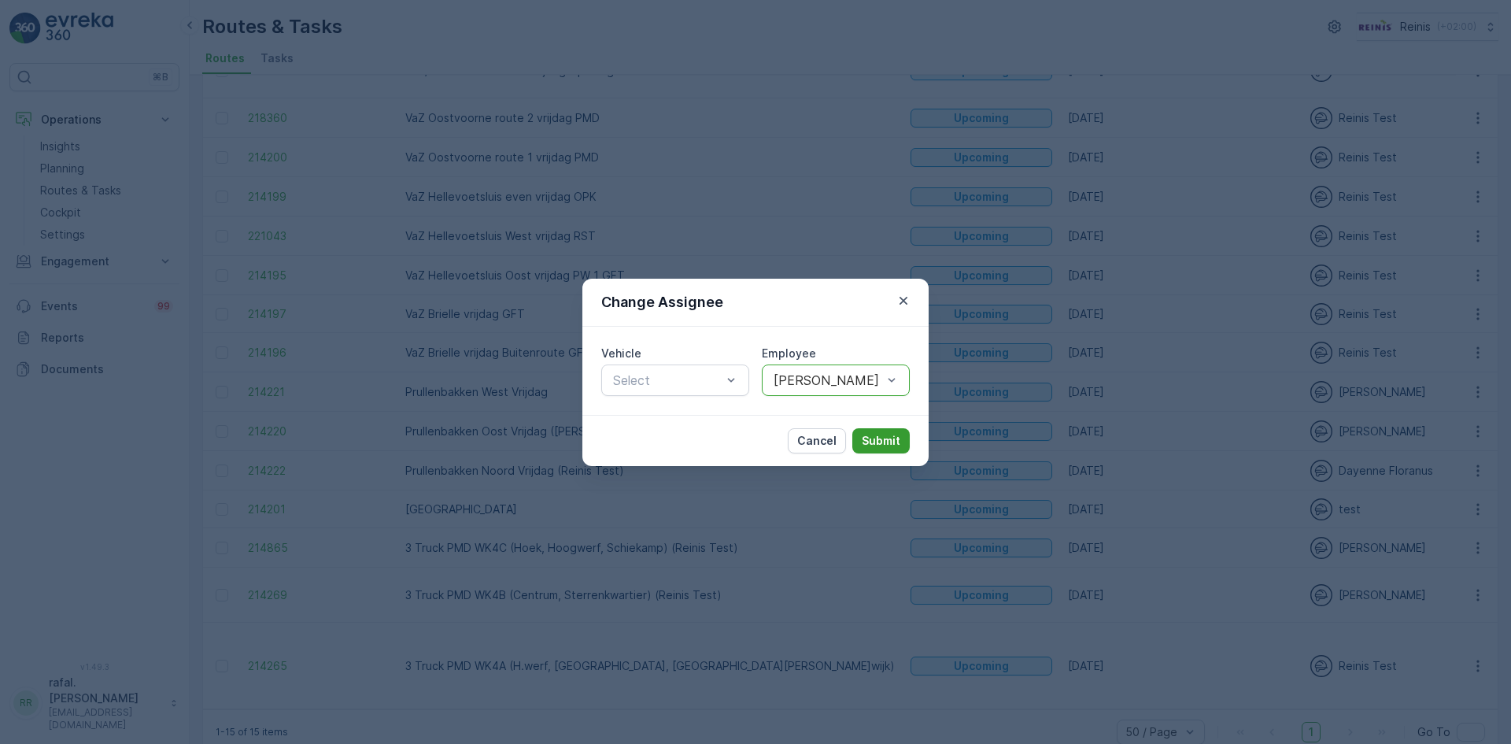
click at [881, 436] on p "Submit" at bounding box center [881, 441] width 39 height 16
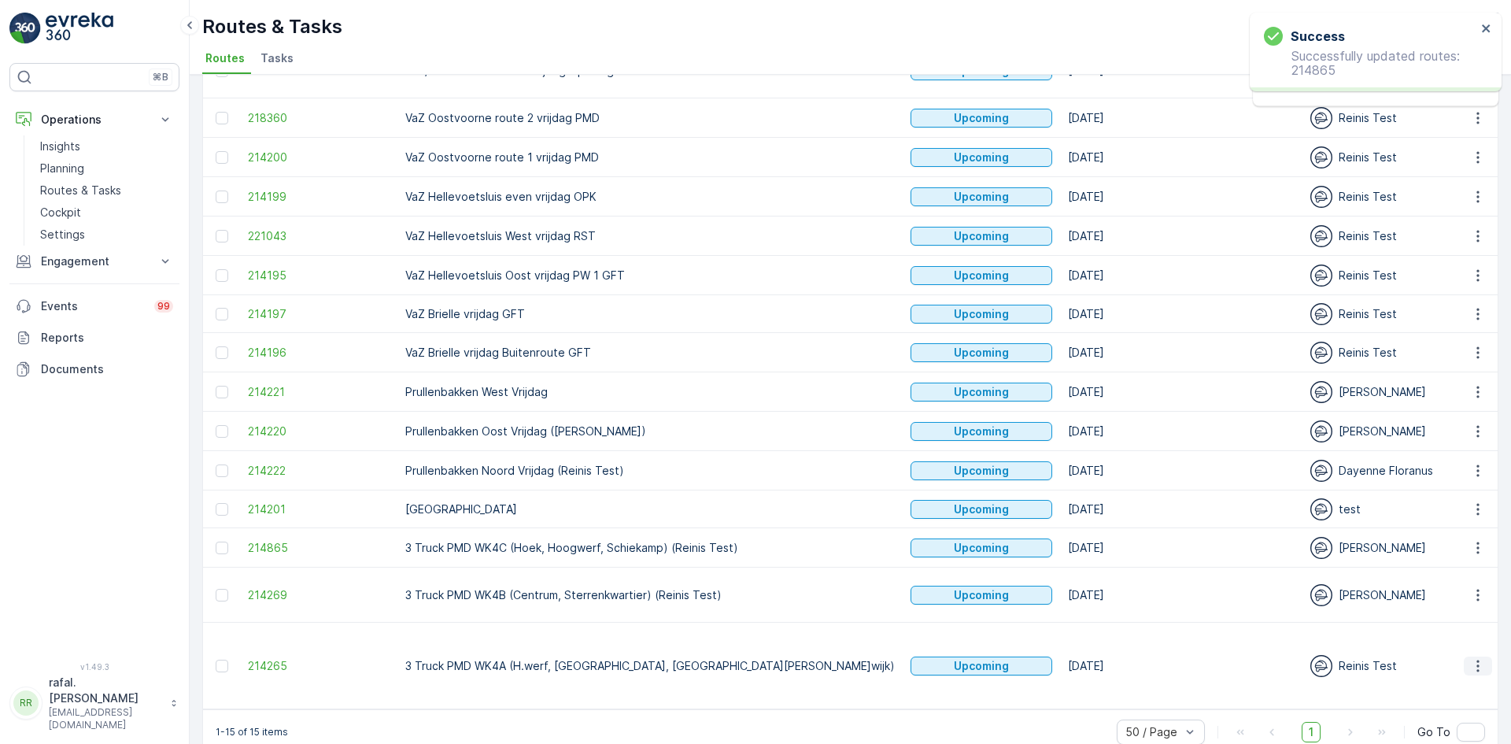
click at [1479, 658] on icon "button" at bounding box center [1478, 666] width 16 height 16
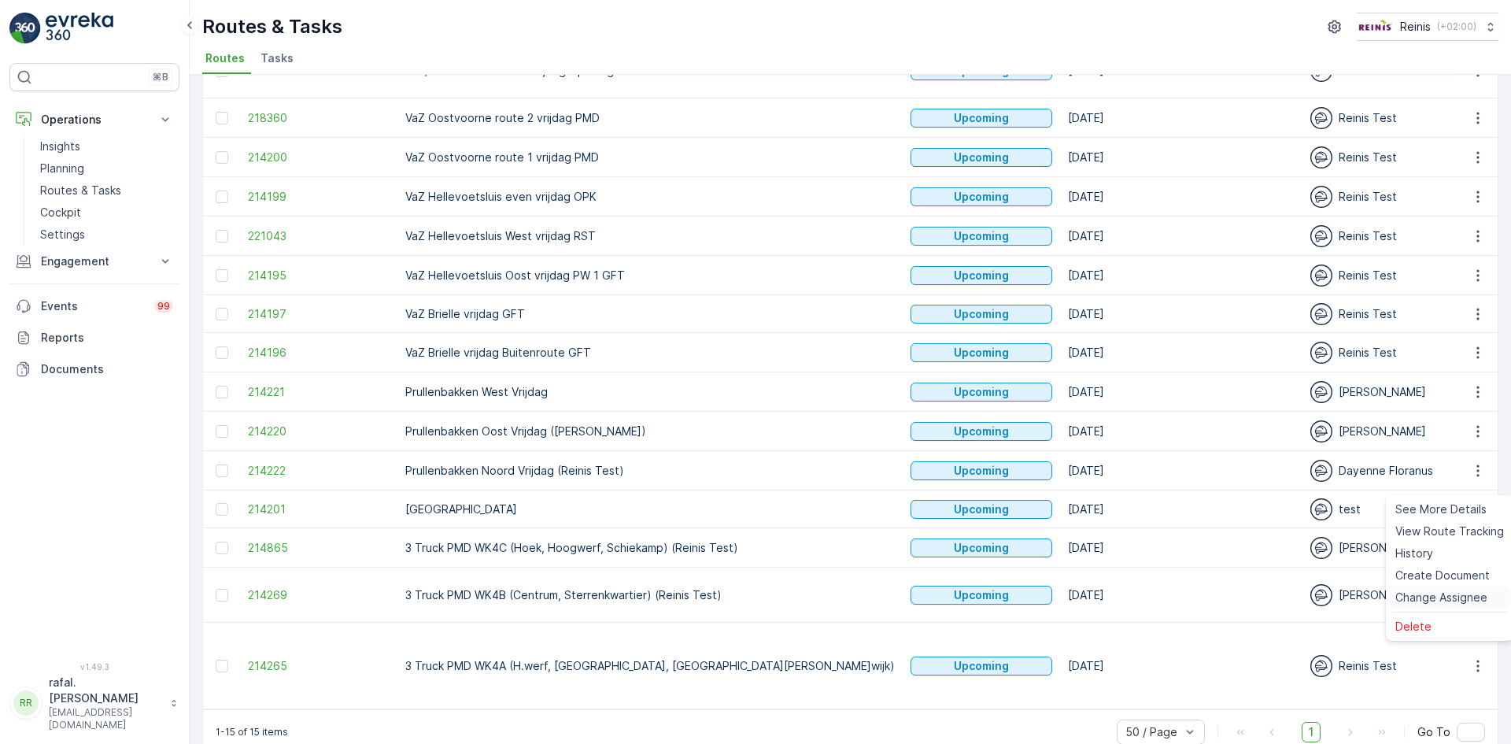
click at [1460, 597] on span "Change Assignee" at bounding box center [1441, 598] width 92 height 16
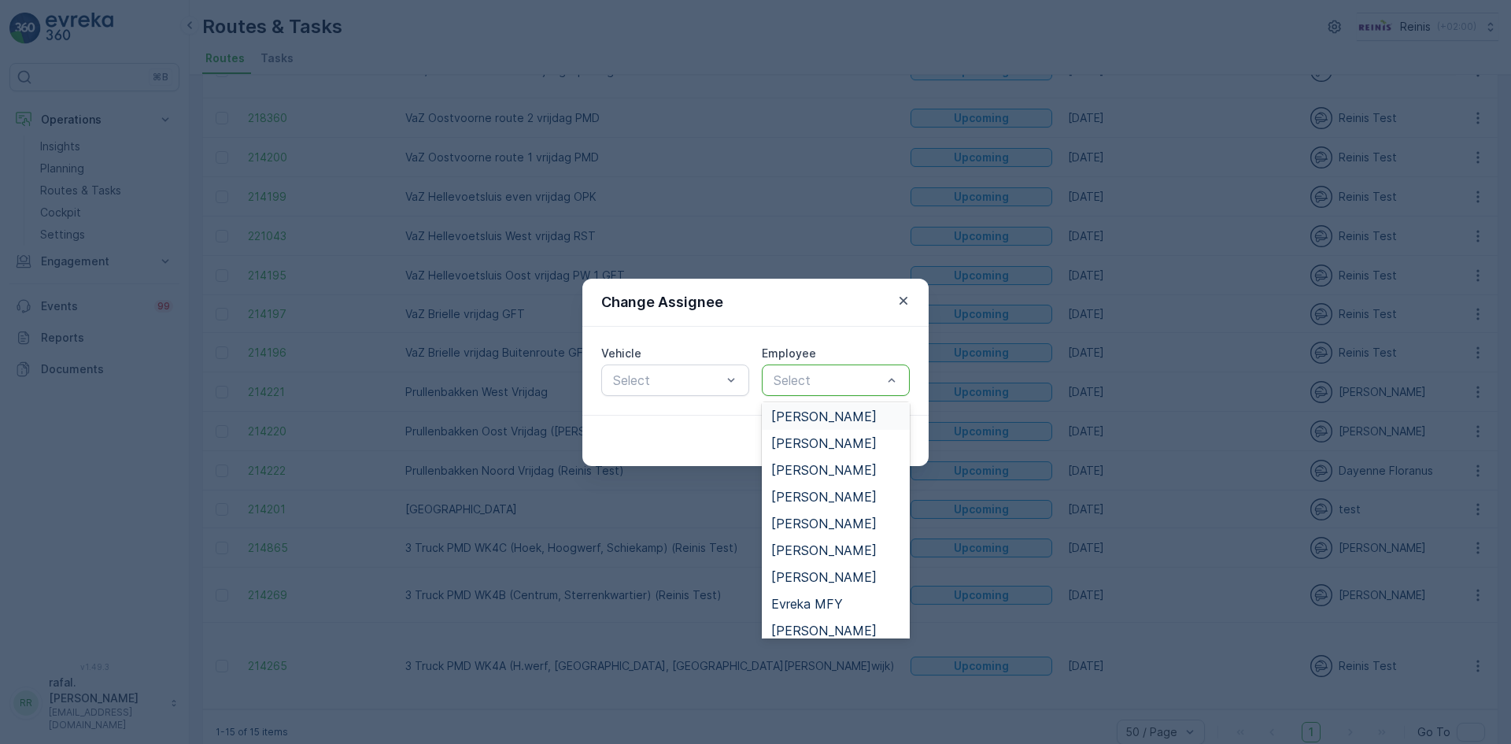
scroll to position [79, 0]
click at [856, 472] on div "[PERSON_NAME]" at bounding box center [835, 474] width 129 height 14
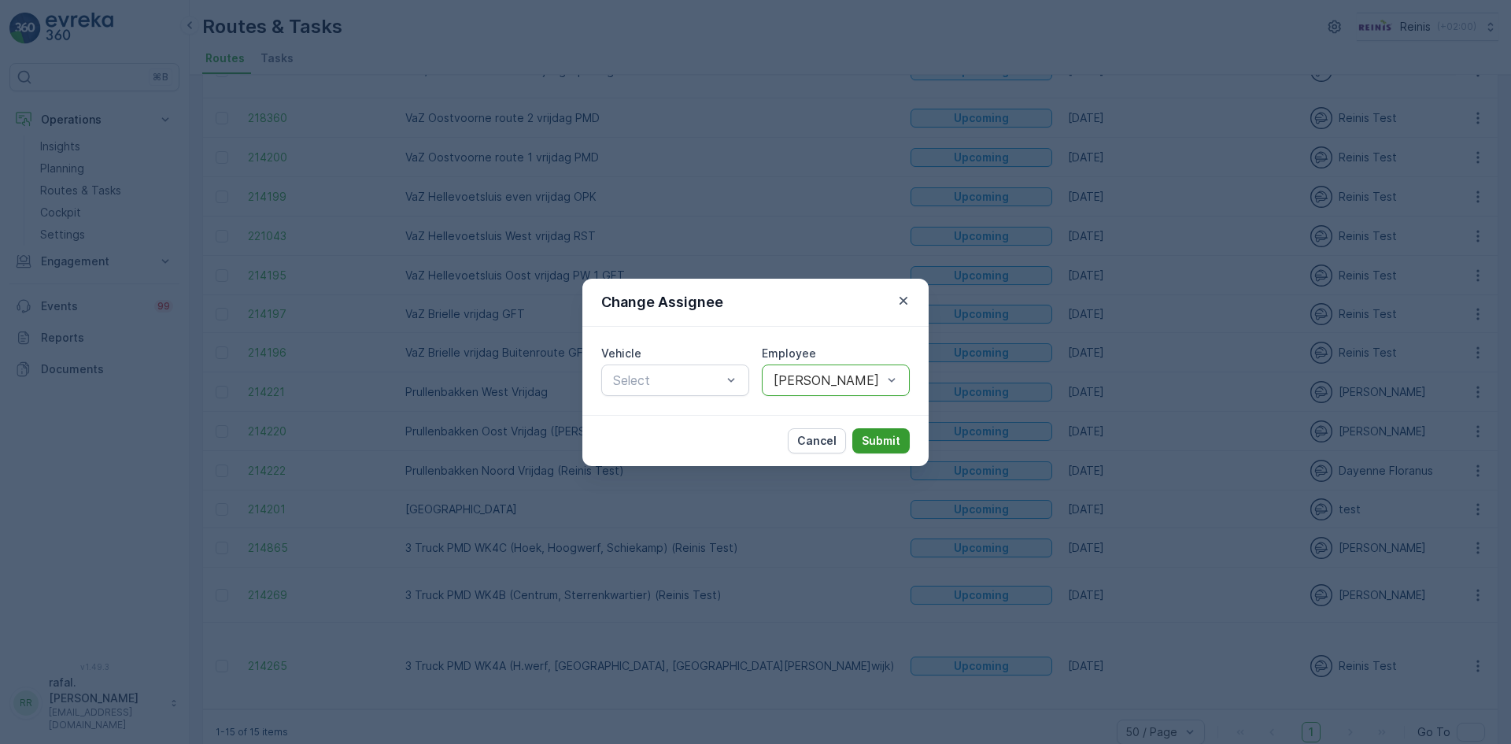
click at [891, 433] on p "Submit" at bounding box center [881, 441] width 39 height 16
